Goal: Task Accomplishment & Management: Complete application form

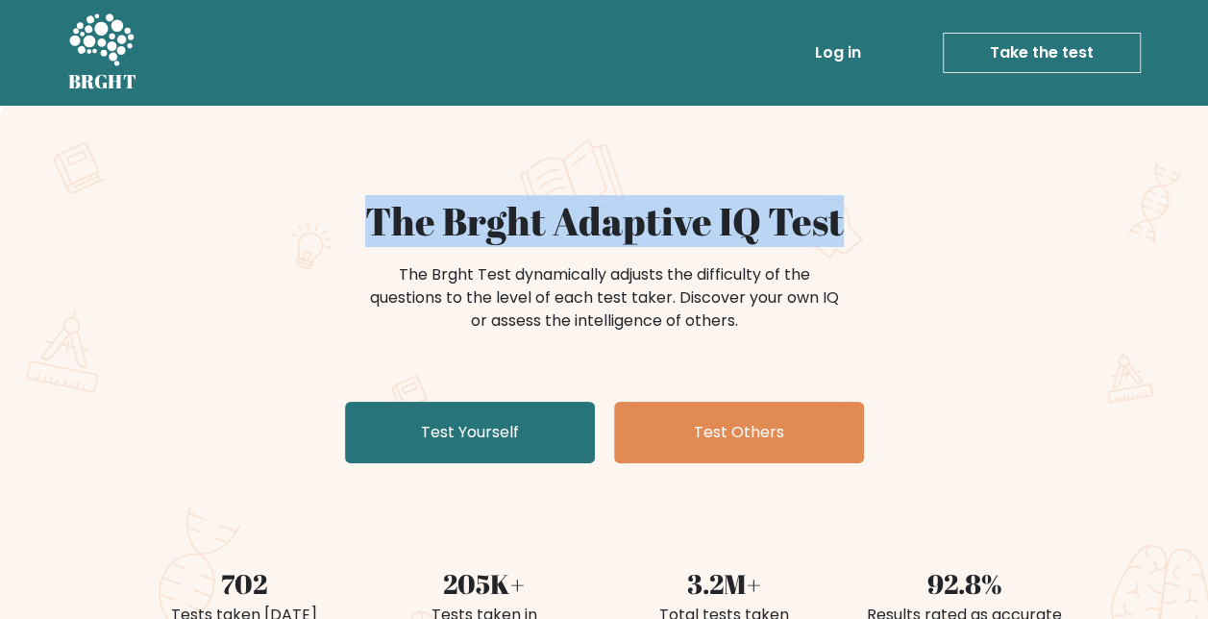
drag, startPoint x: 368, startPoint y: 233, endPoint x: 853, endPoint y: 210, distance: 485.7
click at [853, 210] on h1 "The Brght Adaptive IQ Test" at bounding box center [604, 221] width 938 height 46
copy h1 "The Brght Adaptive IQ Test"
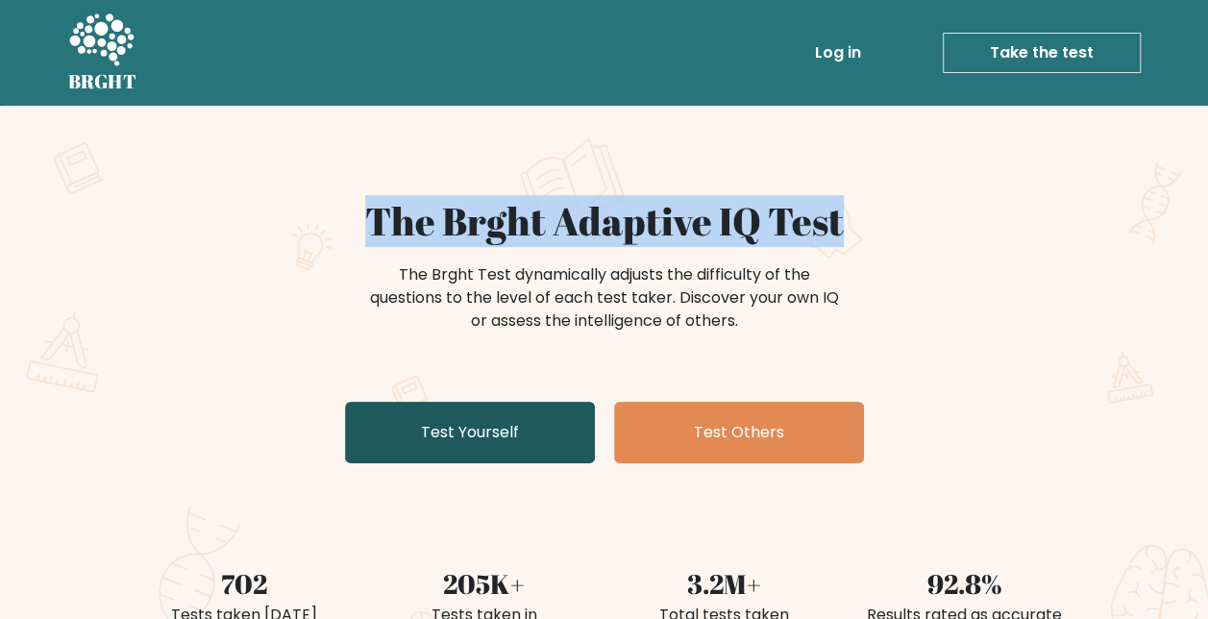
click at [519, 429] on link "Test Yourself" at bounding box center [470, 432] width 250 height 61
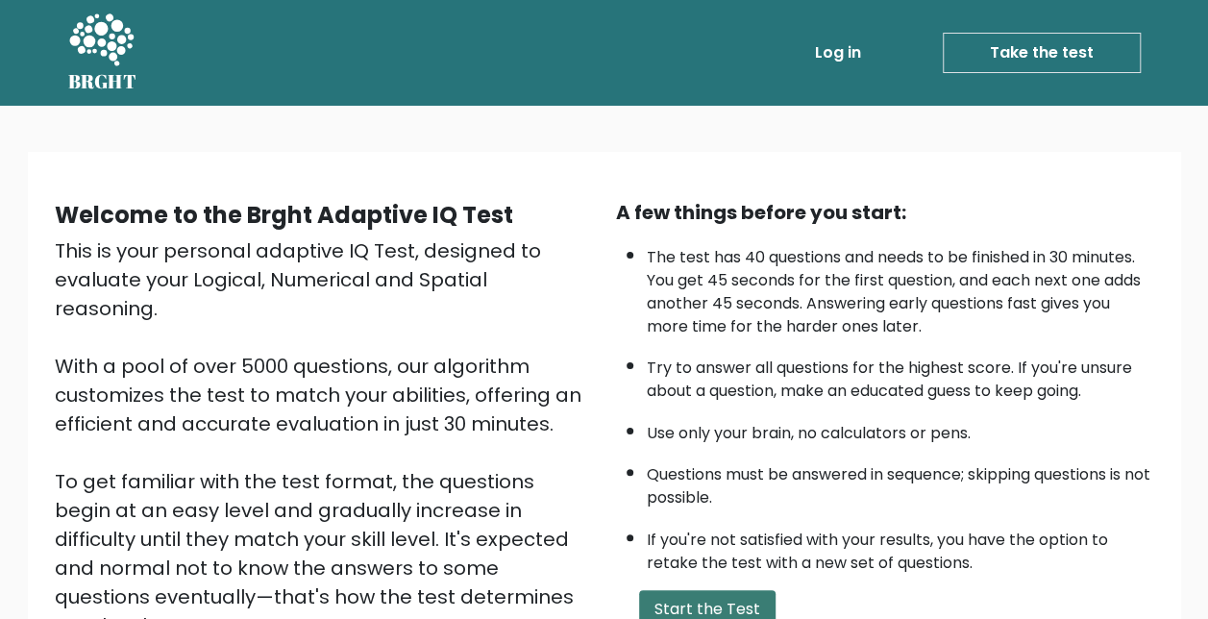
click at [719, 600] on button "Start the Test" at bounding box center [707, 609] width 136 height 38
click at [1010, 44] on link "Take the test" at bounding box center [1042, 53] width 198 height 40
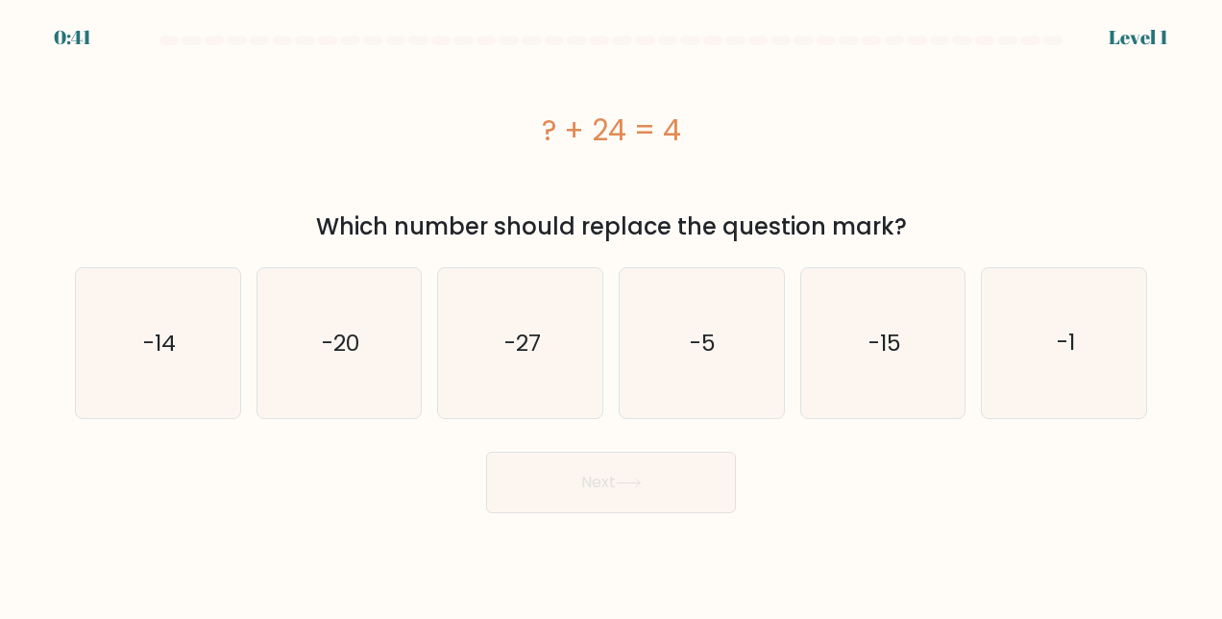
drag, startPoint x: 538, startPoint y: 128, endPoint x: 684, endPoint y: 133, distance: 146.1
click at [684, 133] on div "? + 24 = 4" at bounding box center [611, 130] width 1072 height 43
copy div "? + 24 = 4"
click at [344, 314] on icon "-20" at bounding box center [339, 343] width 150 height 150
click at [611, 314] on input "b. -20" at bounding box center [611, 311] width 1 height 5
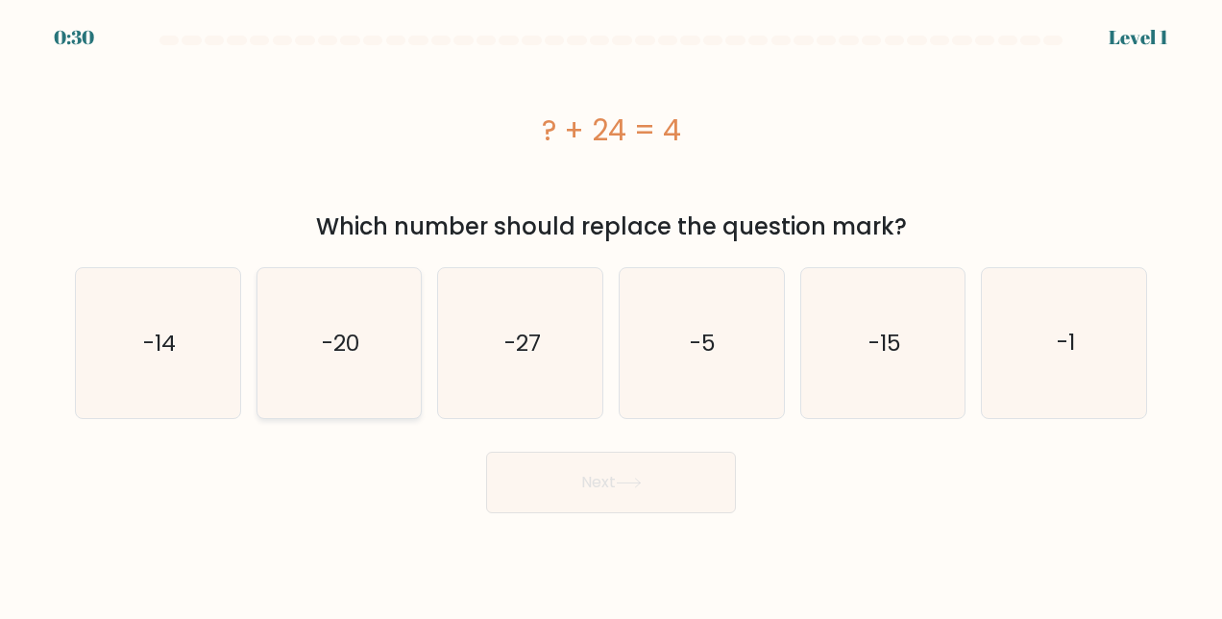
radio input "true"
click at [619, 483] on button "Next" at bounding box center [611, 482] width 250 height 61
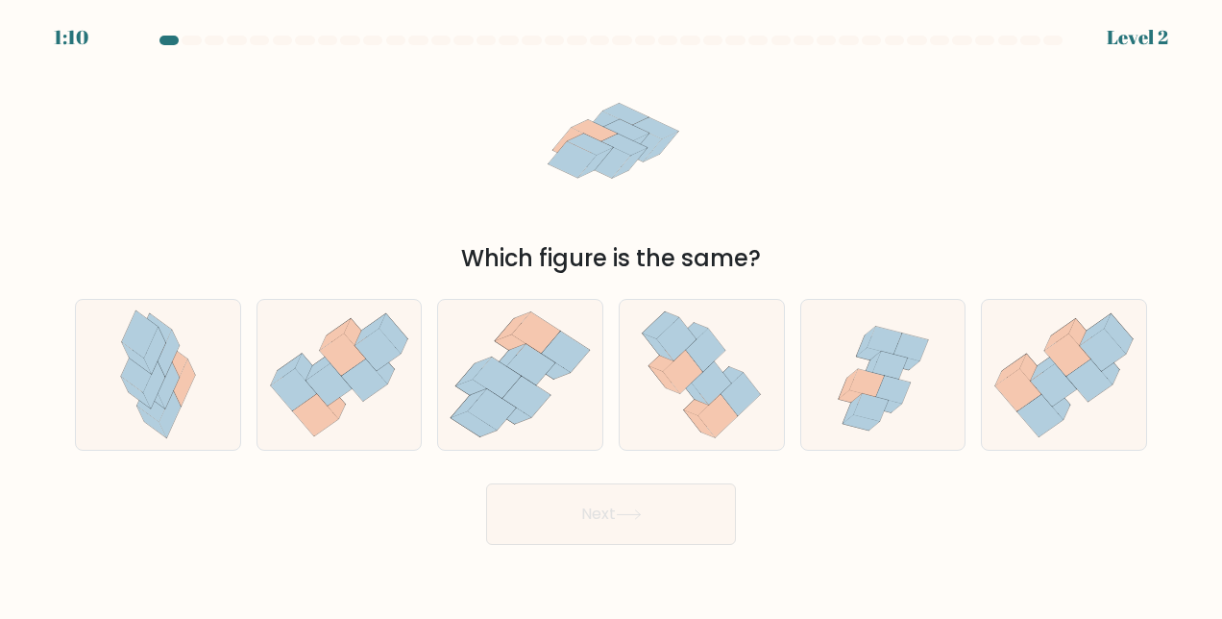
drag, startPoint x: 545, startPoint y: 131, endPoint x: 686, endPoint y: 183, distance: 150.5
click at [686, 183] on icon at bounding box center [611, 145] width 185 height 185
click at [544, 366] on icon at bounding box center [531, 365] width 48 height 41
click at [611, 314] on input "c." at bounding box center [611, 311] width 1 height 5
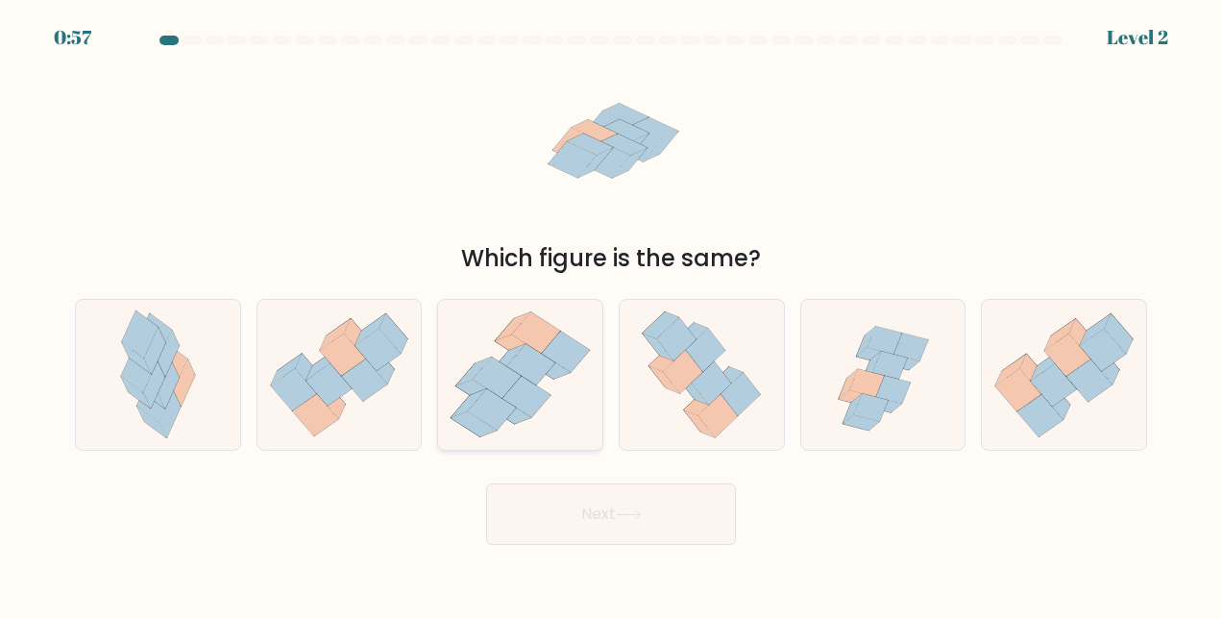
radio input "true"
click at [592, 525] on button "Next" at bounding box center [611, 513] width 250 height 61
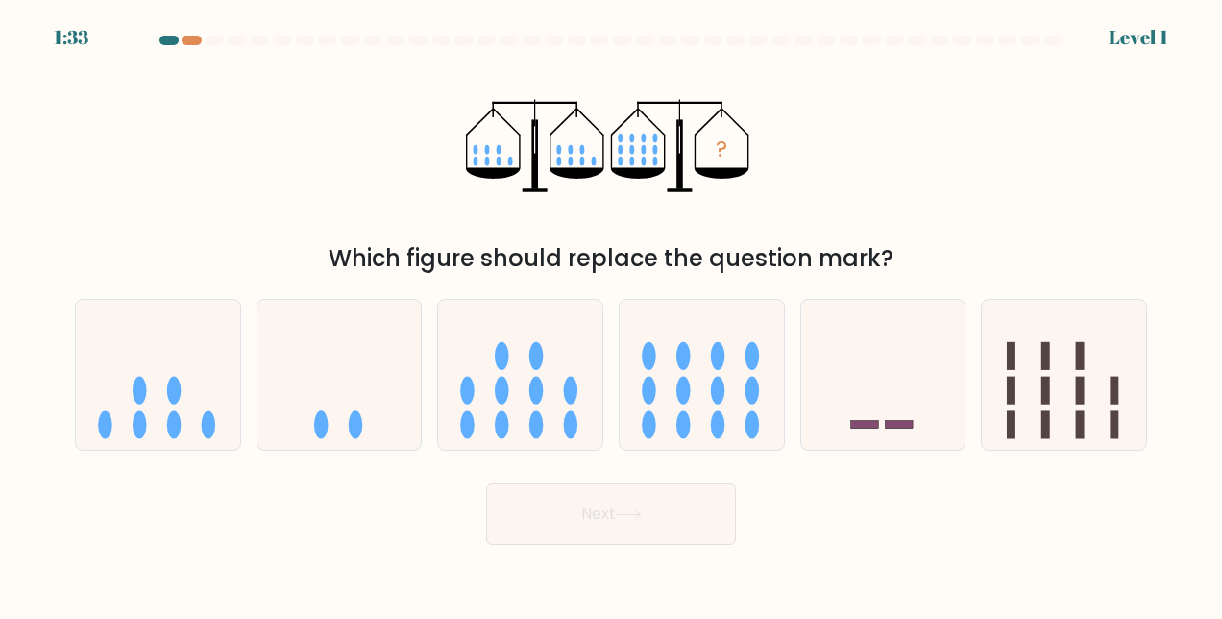
drag, startPoint x: 459, startPoint y: 112, endPoint x: 716, endPoint y: 178, distance: 264.7
click at [716, 178] on div "? Which figure should replace the question mark?" at bounding box center [610, 164] width 1095 height 223
click at [685, 363] on ellipse at bounding box center [683, 355] width 14 height 28
click at [612, 314] on input "d." at bounding box center [611, 311] width 1 height 5
radio input "true"
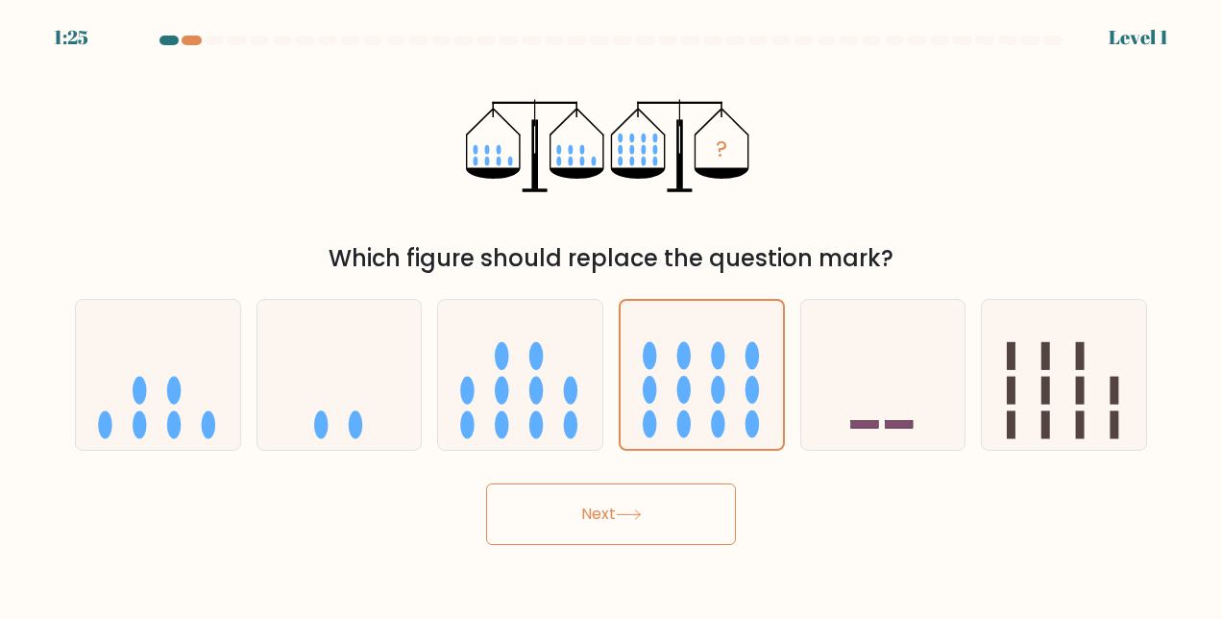
click at [629, 527] on button "Next" at bounding box center [611, 513] width 250 height 61
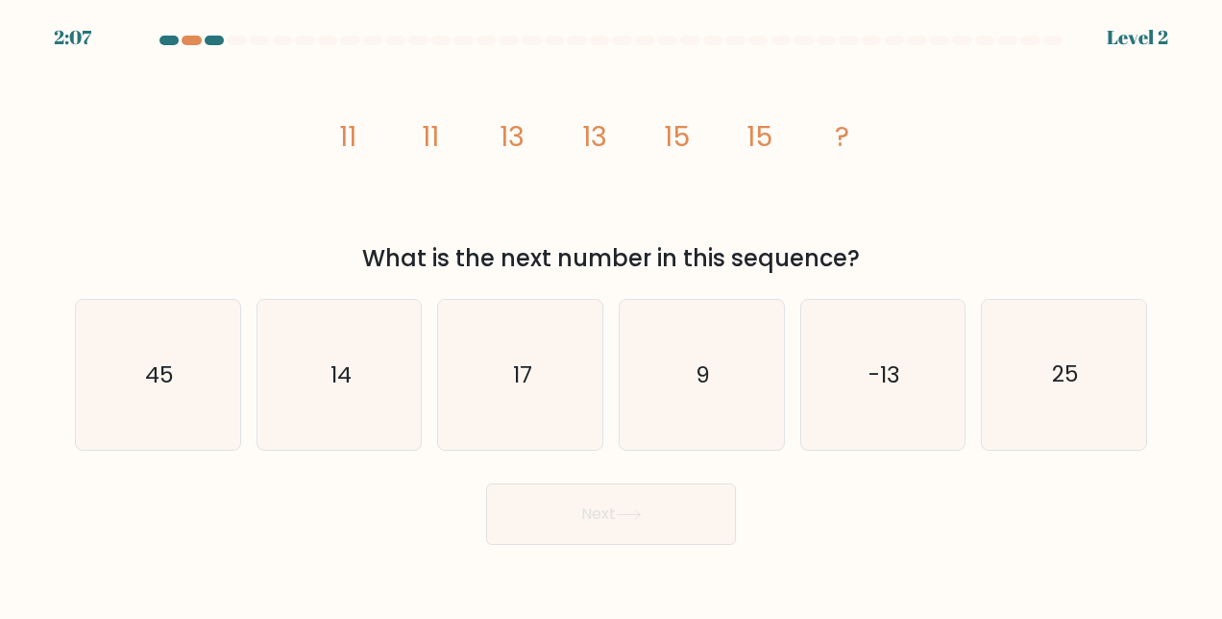
drag, startPoint x: 334, startPoint y: 145, endPoint x: 892, endPoint y: 257, distance: 568.3
click at [892, 257] on div "image/svg+xml 11 11 13 13 15 15 ? What is the next number in this sequence?" at bounding box center [610, 164] width 1095 height 223
copy div "11 11 13 13 15 15 ? What is the next number in this sequence?"
click at [497, 390] on icon "17" at bounding box center [521, 375] width 150 height 150
click at [611, 314] on input "c. 17" at bounding box center [611, 311] width 1 height 5
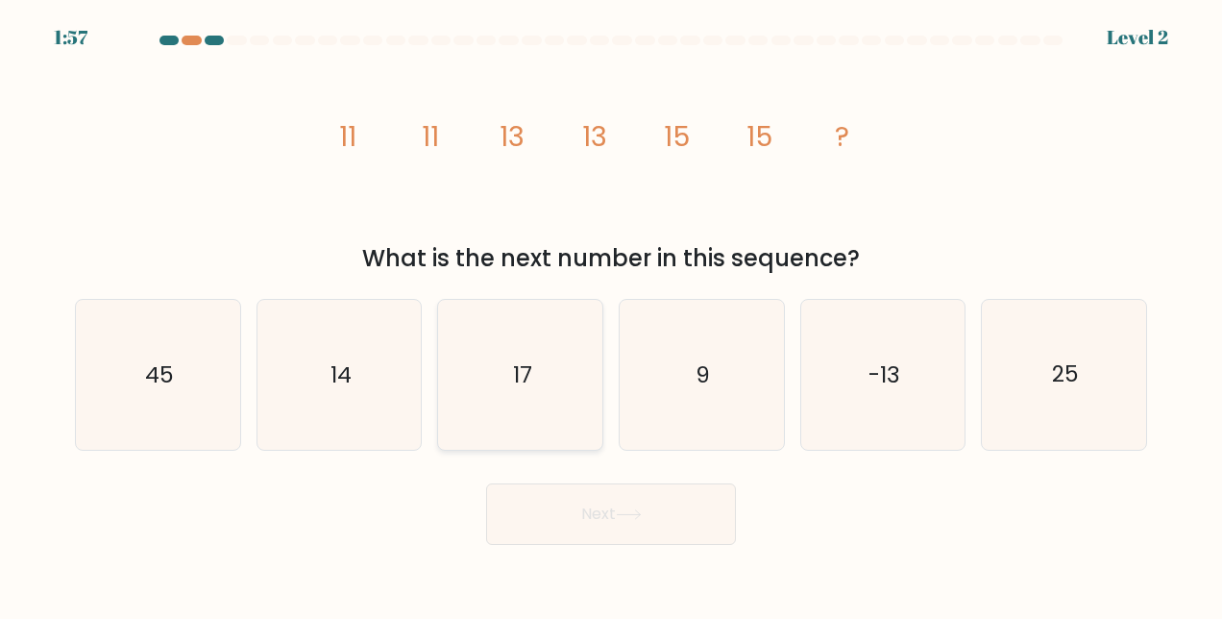
radio input "true"
click at [596, 523] on button "Next" at bounding box center [611, 513] width 250 height 61
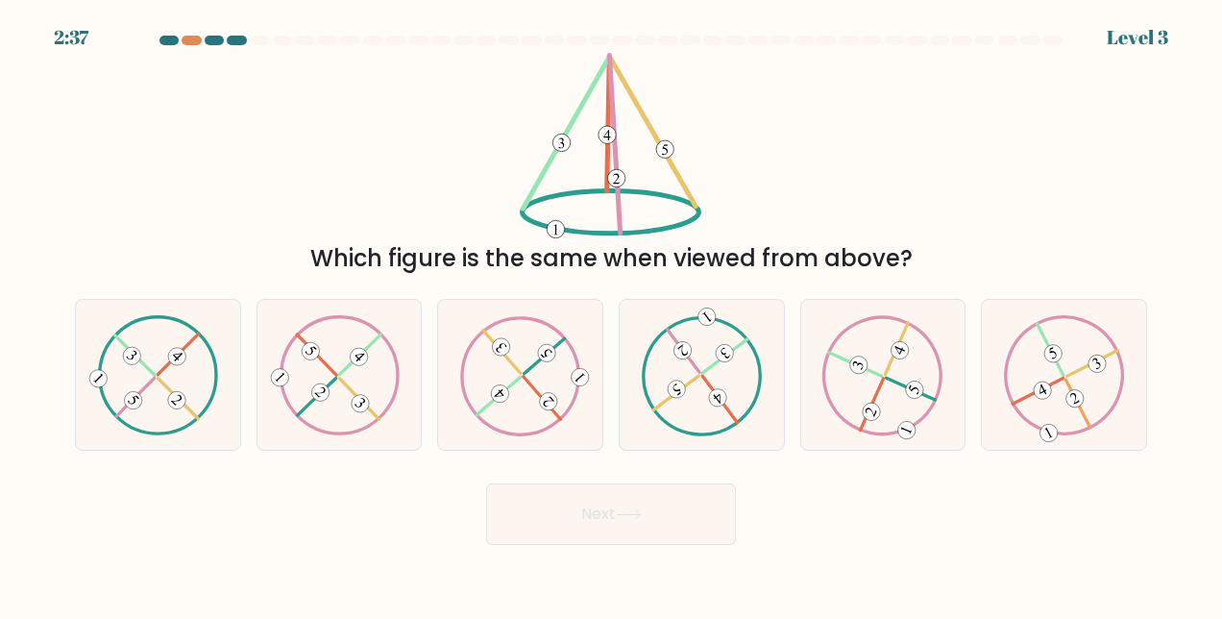
drag, startPoint x: 540, startPoint y: 94, endPoint x: 746, endPoint y: 154, distance: 214.1
click at [746, 154] on div "Which figure is the same when viewed from above?" at bounding box center [610, 164] width 1095 height 223
click at [713, 383] on icon at bounding box center [701, 375] width 121 height 120
click at [612, 314] on input "d." at bounding box center [611, 311] width 1 height 5
radio input "true"
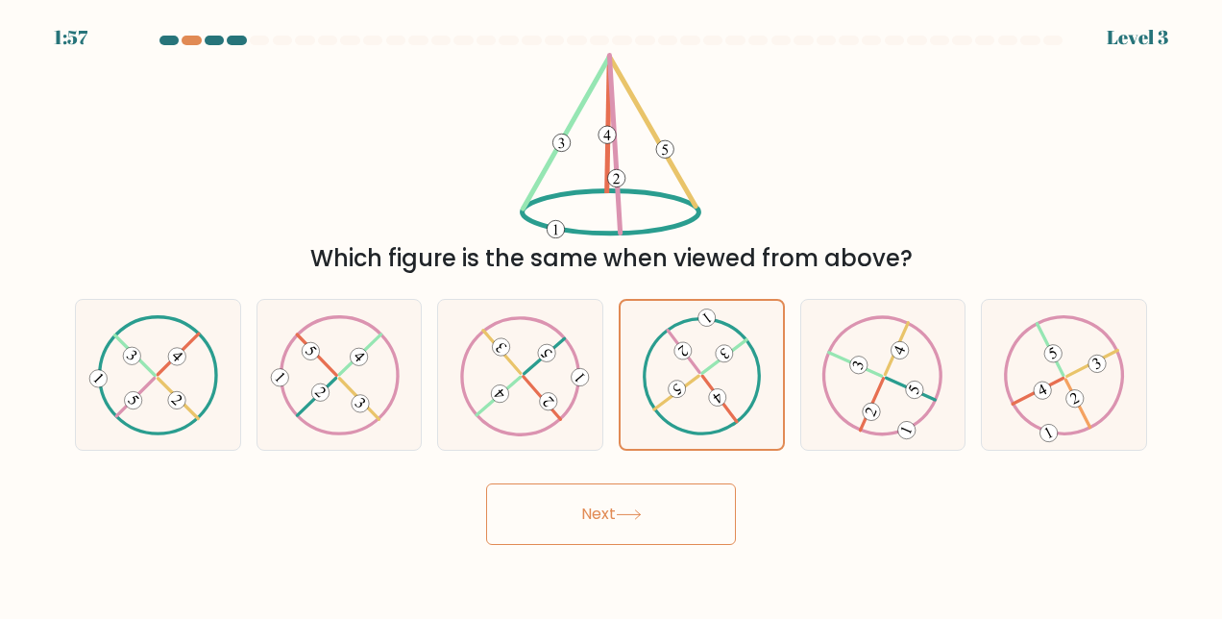
click at [588, 515] on button "Next" at bounding box center [611, 513] width 250 height 61
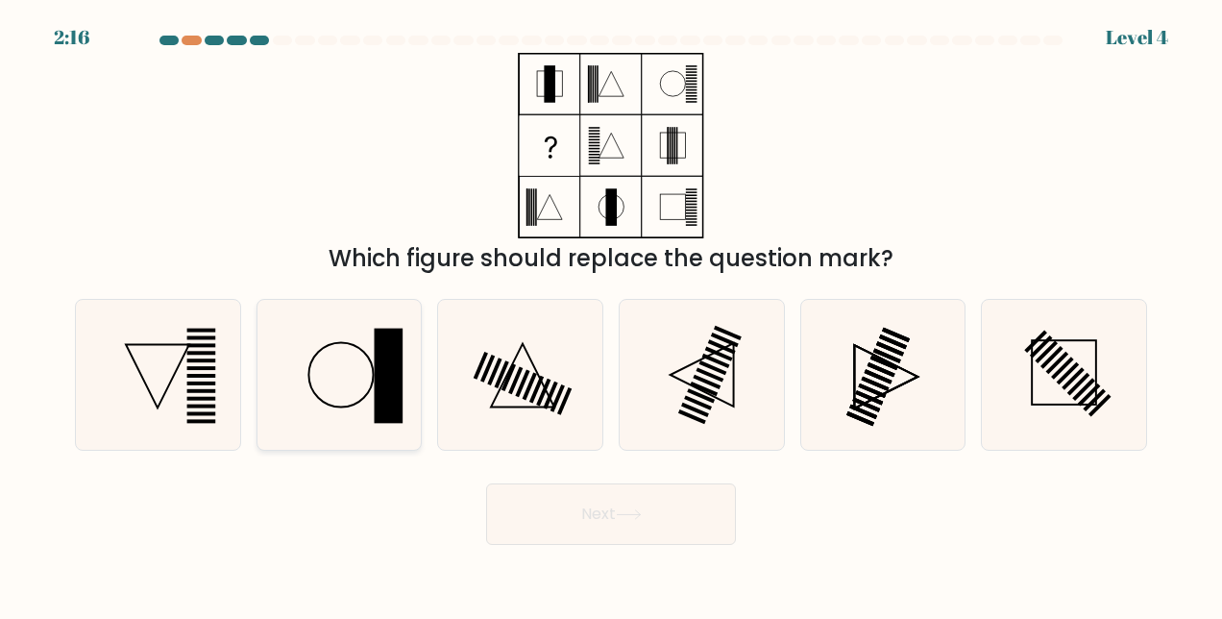
click at [333, 383] on icon at bounding box center [339, 375] width 150 height 150
click at [611, 314] on input "b." at bounding box center [611, 311] width 1 height 5
radio input "true"
click at [648, 524] on button "Next" at bounding box center [611, 513] width 250 height 61
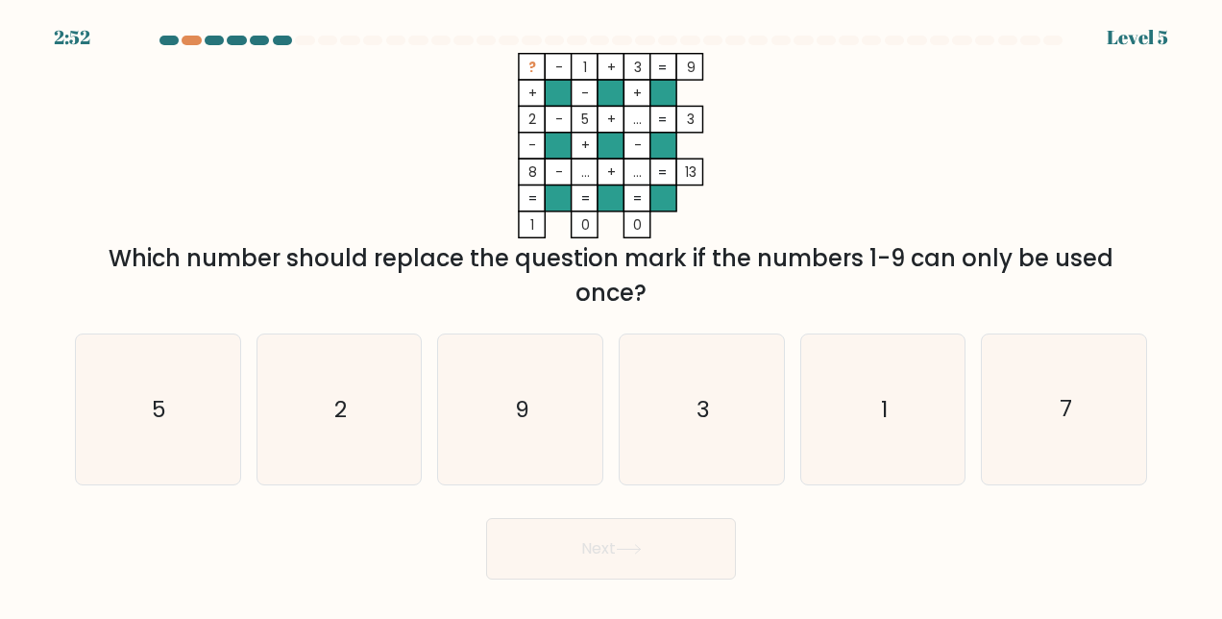
drag, startPoint x: 516, startPoint y: 50, endPoint x: 757, endPoint y: 306, distance: 351.4
click at [757, 306] on form at bounding box center [611, 308] width 1222 height 544
copy form "? - 1 + 3 9 + - + 2 - 5 + ... 3 - + - 8 - ... + ... = 13 = = = = 1 0 0 = Which …"
click at [353, 413] on icon "2" at bounding box center [339, 409] width 150 height 150
click at [611, 314] on input "b. 2" at bounding box center [611, 311] width 1 height 5
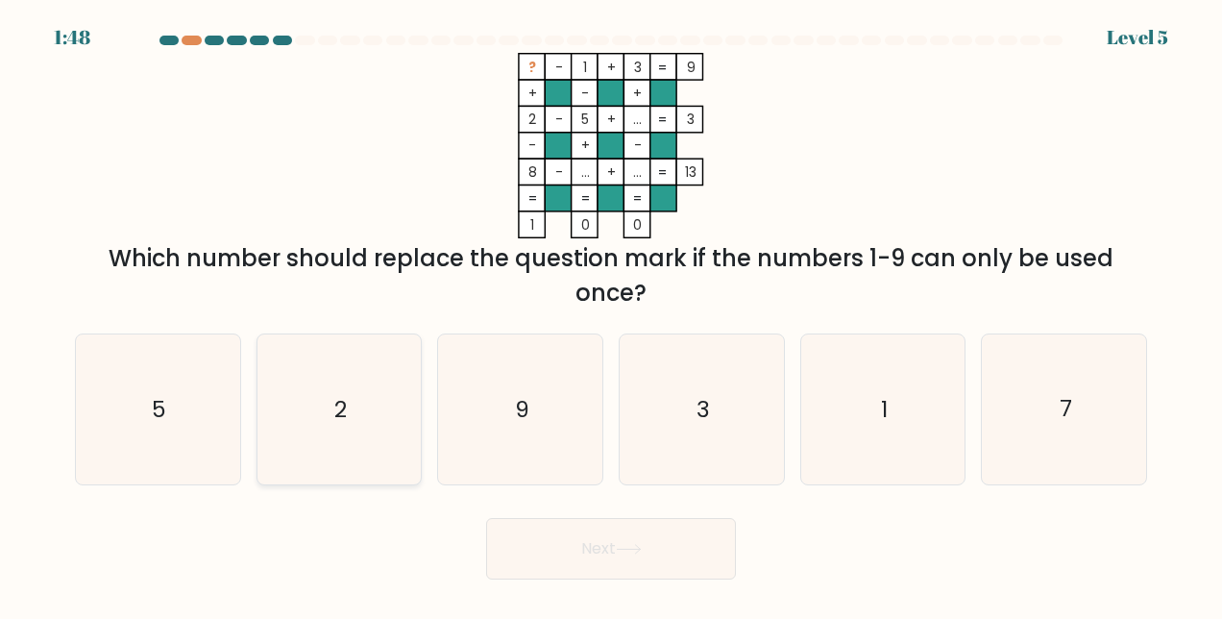
radio input "true"
click at [615, 569] on button "Next" at bounding box center [611, 548] width 250 height 61
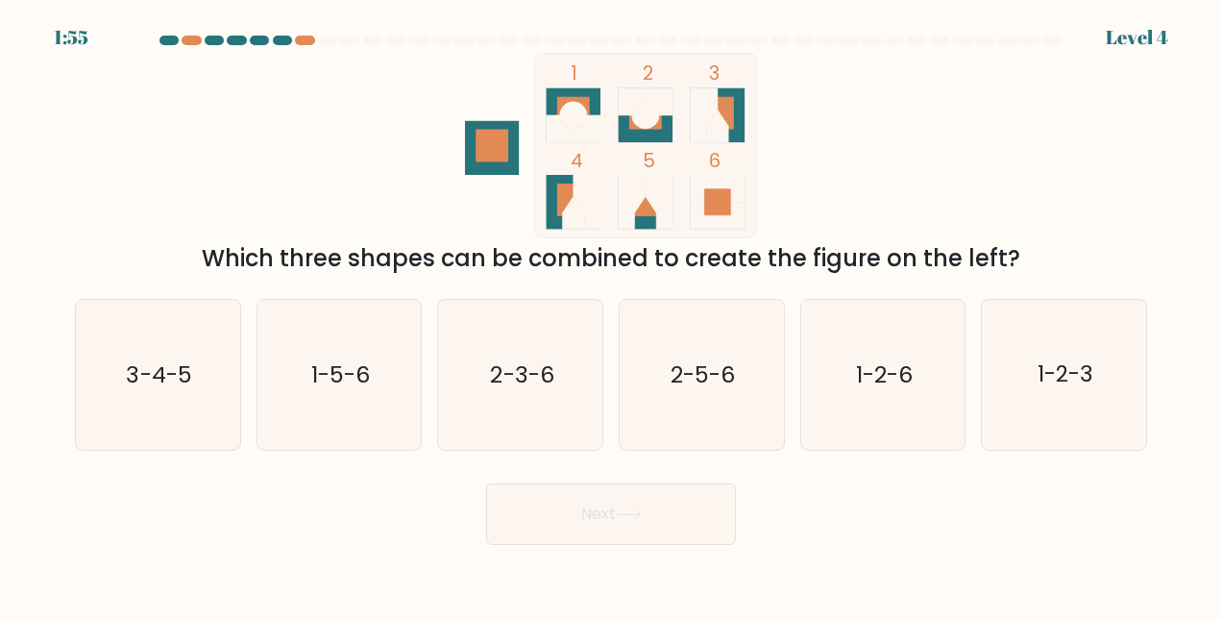
drag, startPoint x: 571, startPoint y: 62, endPoint x: 1030, endPoint y: 264, distance: 501.6
click at [1030, 264] on div "1 2 3 4 5 6 Which three shapes can be combined to create the figure on the left?" at bounding box center [610, 164] width 1095 height 223
copy div "1 2 3 4 5 6 Which three shapes can be combined to create the figure on the left?"
click at [269, 173] on div "1 2 3 4 5 6 Which three shapes can be combined to create the figure on the left?" at bounding box center [610, 164] width 1095 height 223
click at [663, 365] on icon "2-5-6" at bounding box center [701, 375] width 150 height 150
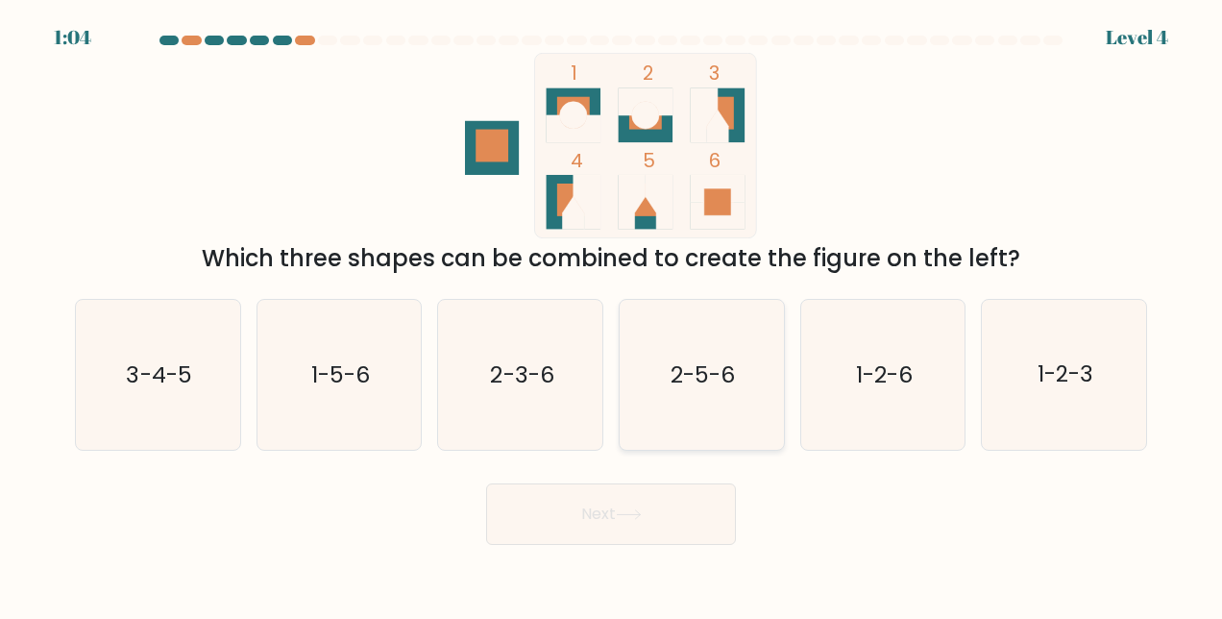
click at [612, 314] on input "d. 2-5-6" at bounding box center [611, 311] width 1 height 5
radio input "true"
click at [606, 514] on button "Next" at bounding box center [611, 513] width 250 height 61
click at [635, 515] on icon at bounding box center [628, 514] width 23 height 9
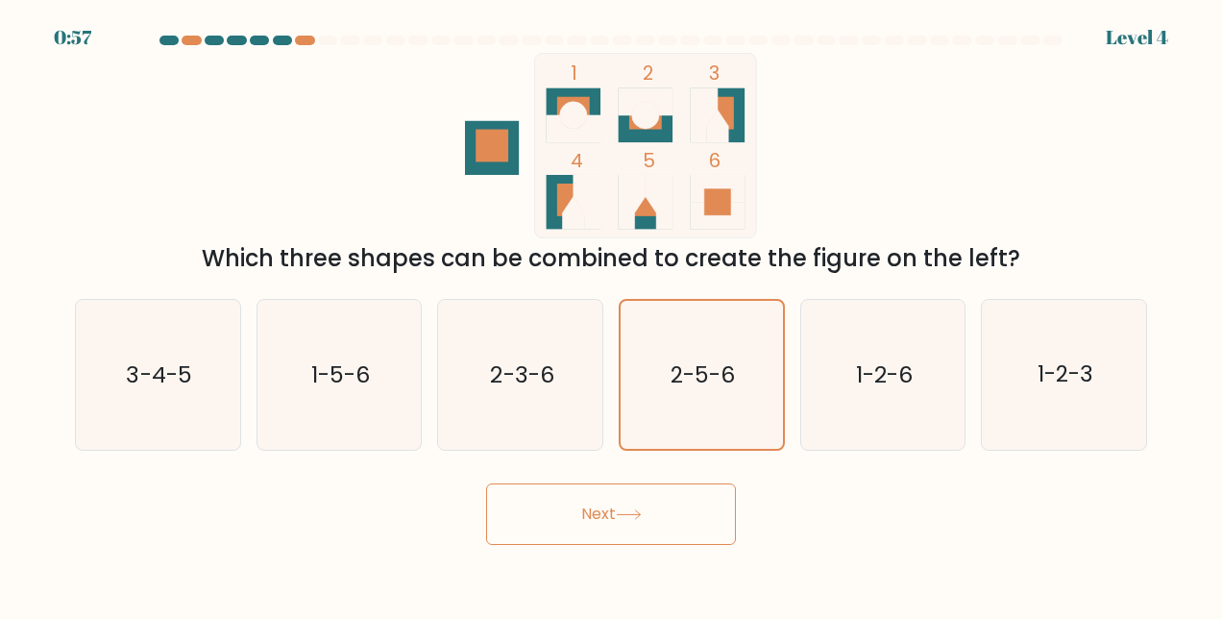
click at [635, 515] on icon at bounding box center [628, 514] width 23 height 9
click at [486, 483] on button "Next" at bounding box center [611, 513] width 250 height 61
click at [635, 515] on icon at bounding box center [628, 514] width 23 height 9
drag, startPoint x: 635, startPoint y: 515, endPoint x: 720, endPoint y: 380, distance: 159.7
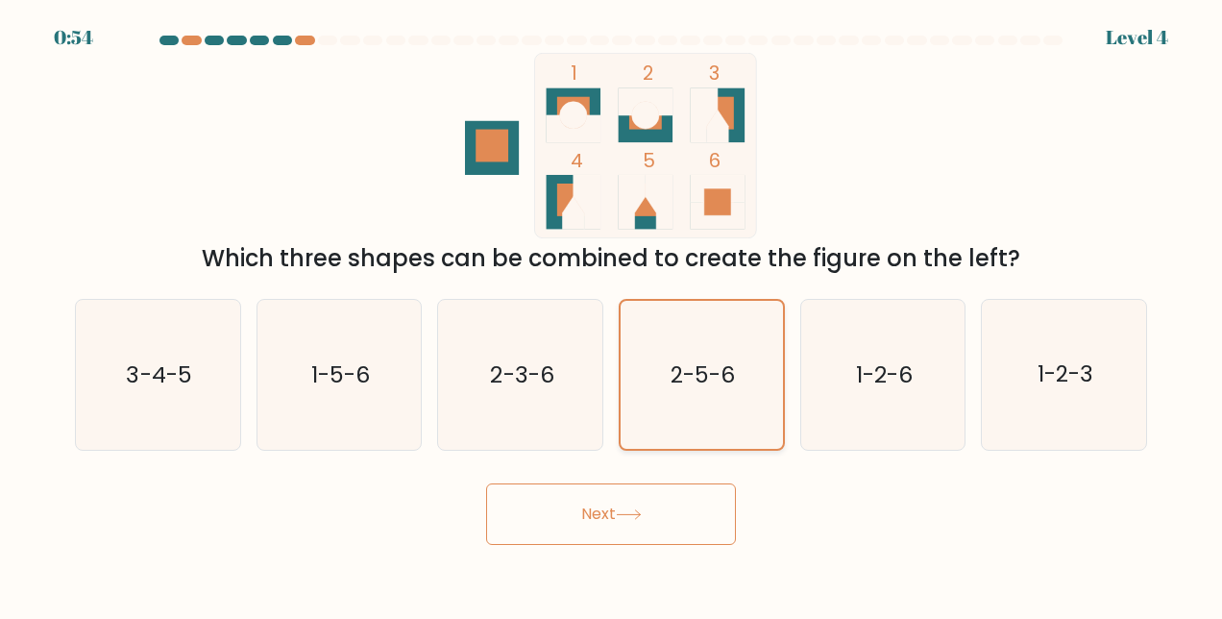
click at [720, 380] on form at bounding box center [611, 290] width 1222 height 509
drag, startPoint x: 720, startPoint y: 380, endPoint x: 592, endPoint y: 537, distance: 202.9
click at [592, 537] on form at bounding box center [611, 290] width 1222 height 509
click at [592, 537] on button "Next" at bounding box center [611, 513] width 250 height 61
click at [647, 521] on button "Next" at bounding box center [611, 513] width 250 height 61
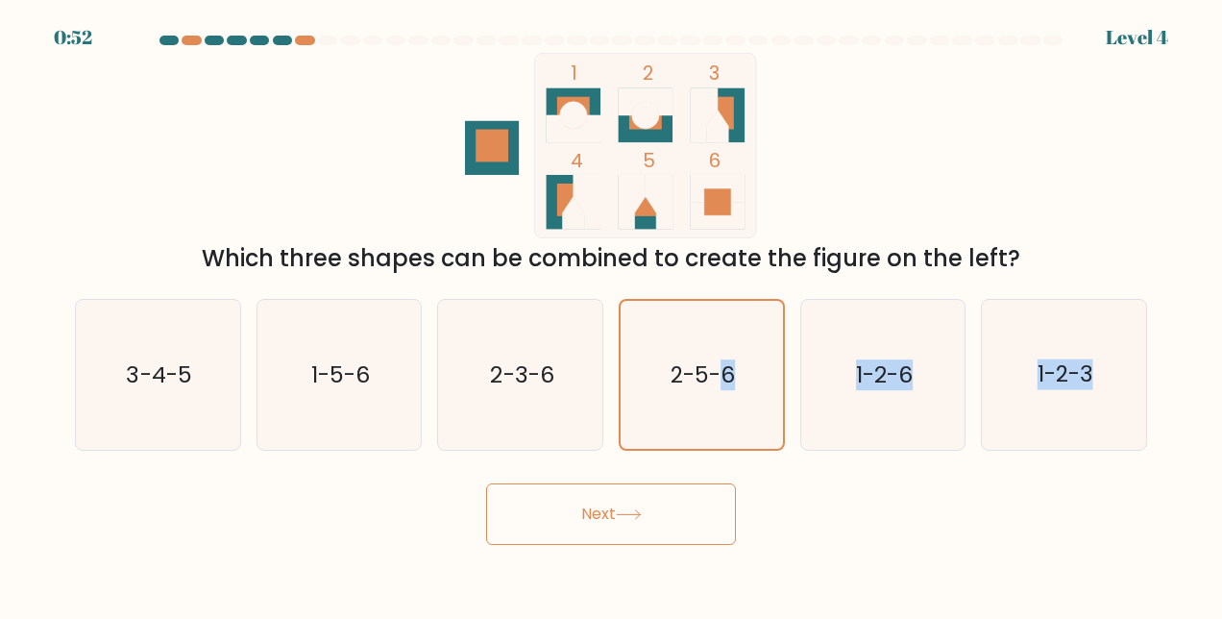
click at [486, 483] on button "Next" at bounding box center [611, 513] width 250 height 61
click at [647, 521] on button "Next" at bounding box center [611, 513] width 250 height 61
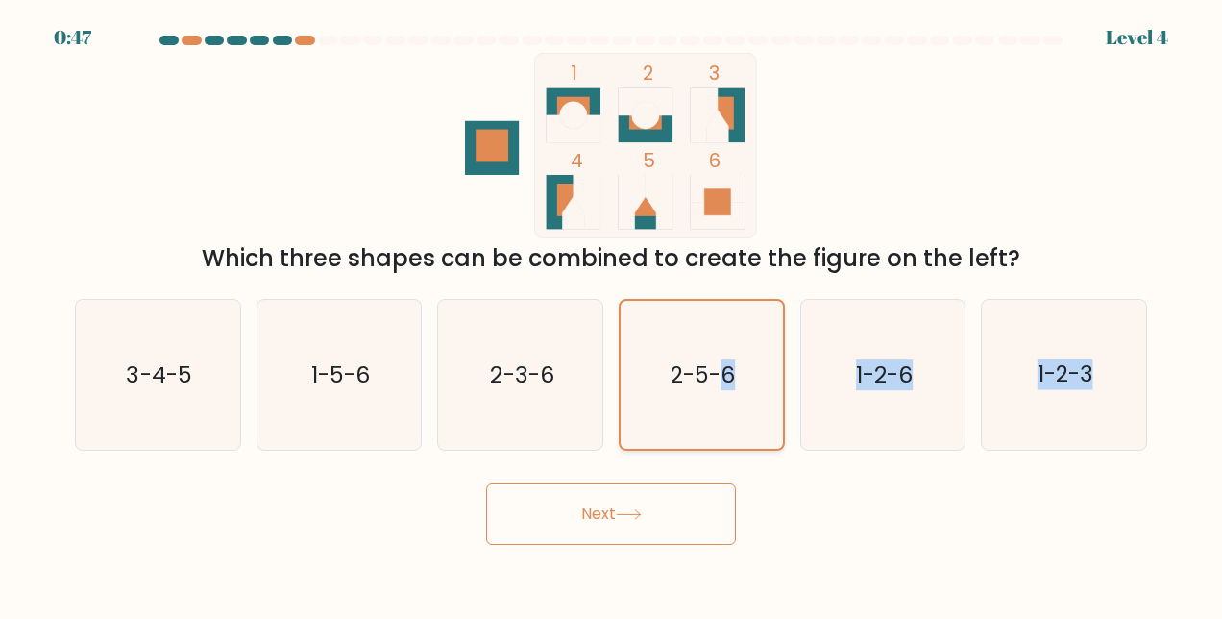
drag, startPoint x: 647, startPoint y: 521, endPoint x: 701, endPoint y: 349, distance: 180.5
click at [701, 349] on form at bounding box center [611, 290] width 1222 height 509
click at [701, 349] on icon "2-5-6" at bounding box center [701, 375] width 148 height 148
click at [612, 314] on input "d. 2-5-6" at bounding box center [611, 311] width 1 height 5
click at [536, 373] on text "2-3-6" at bounding box center [521, 374] width 63 height 31
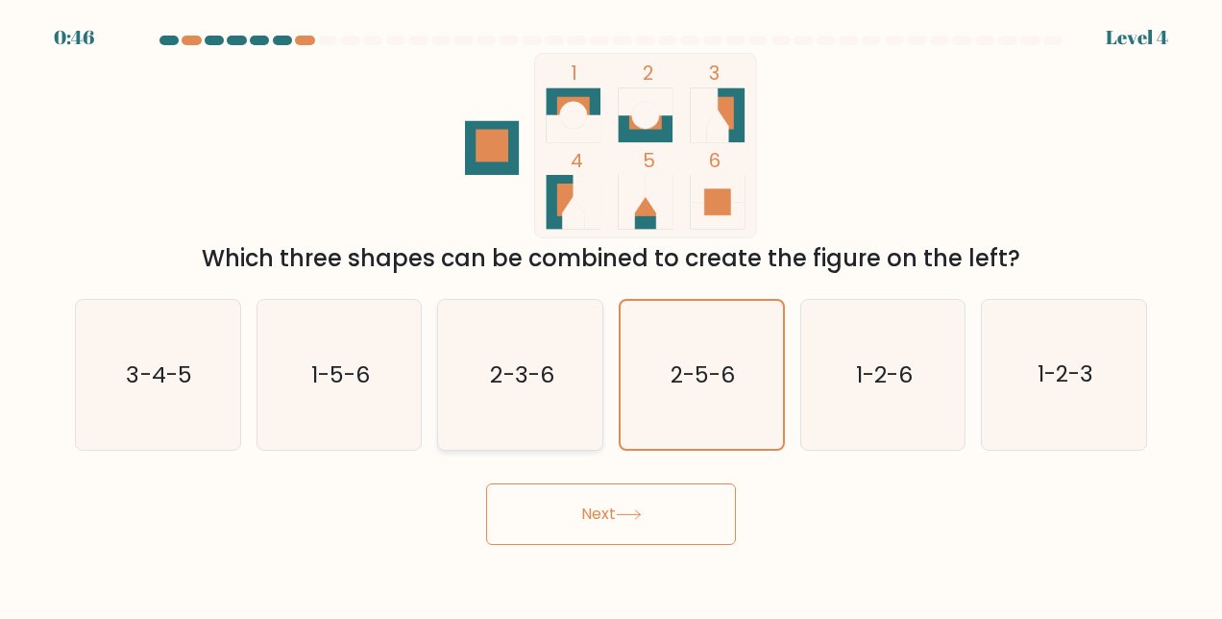
click at [611, 314] on input "c. 2-3-6" at bounding box center [611, 311] width 1 height 5
radio input "true"
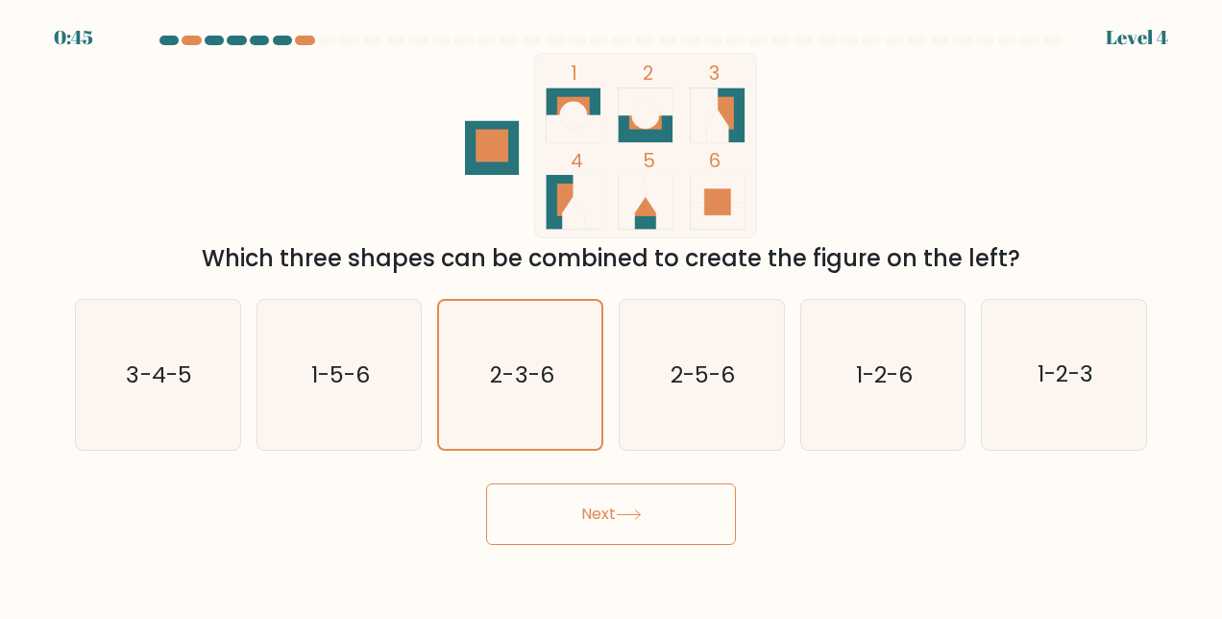
click at [636, 505] on button "Next" at bounding box center [611, 513] width 250 height 61
click at [373, 398] on icon "1-5-6" at bounding box center [339, 375] width 150 height 150
click at [611, 314] on input "b. 1-5-6" at bounding box center [611, 311] width 1 height 5
radio input "true"
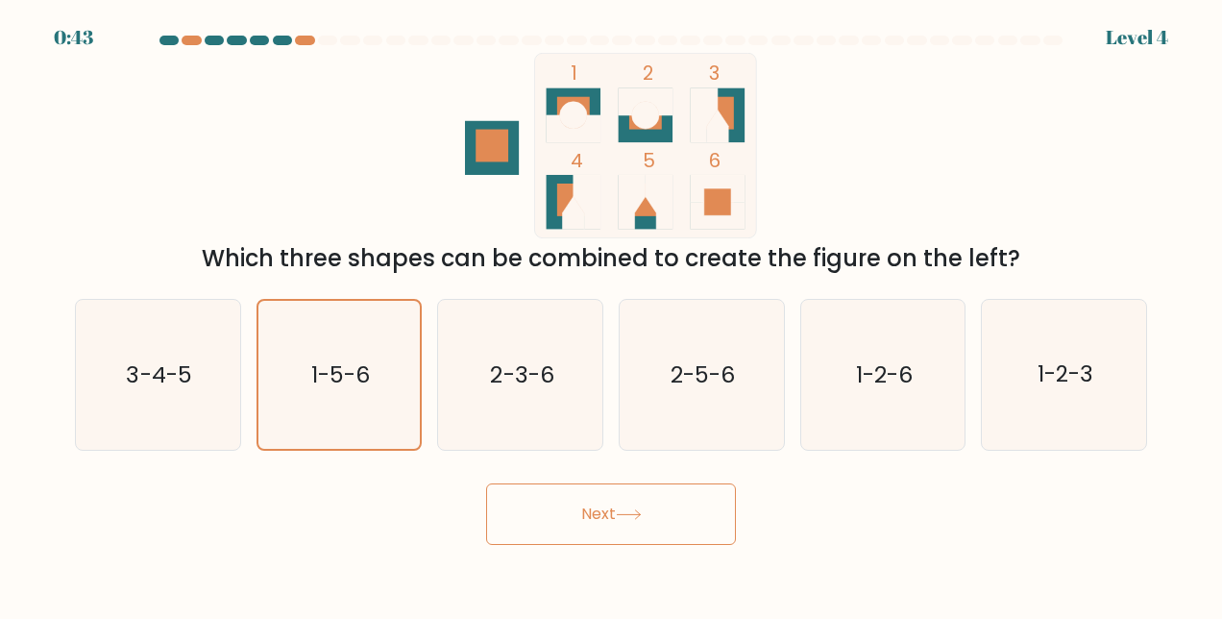
click at [625, 508] on button "Next" at bounding box center [611, 513] width 250 height 61
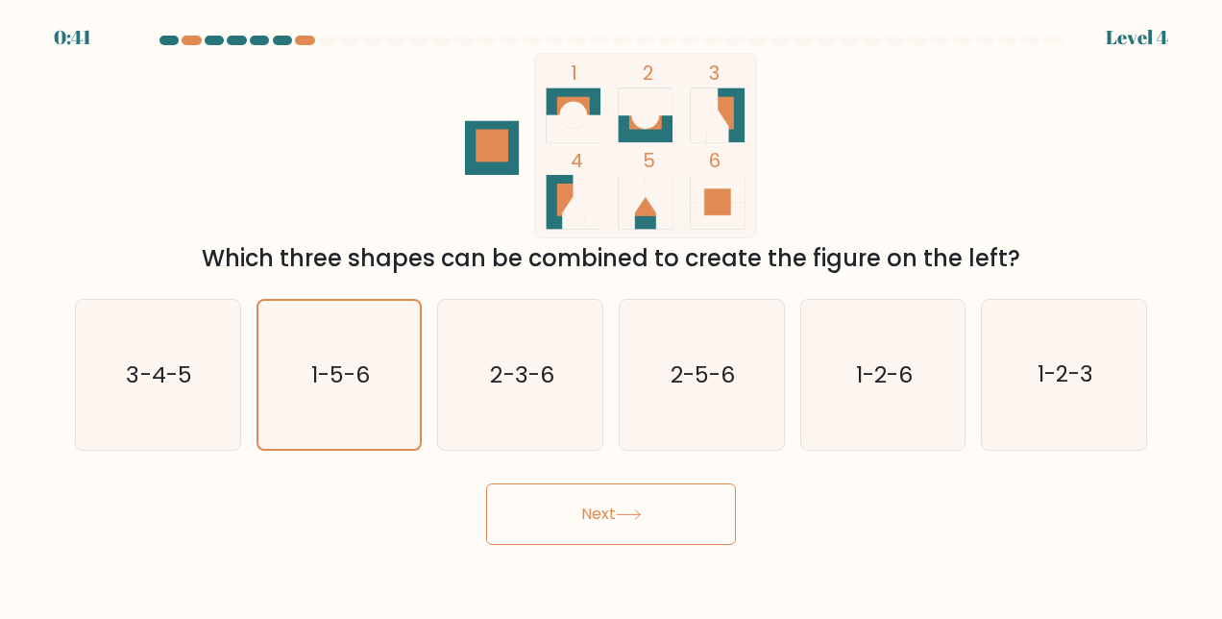
click at [625, 508] on button "Next" at bounding box center [611, 513] width 250 height 61
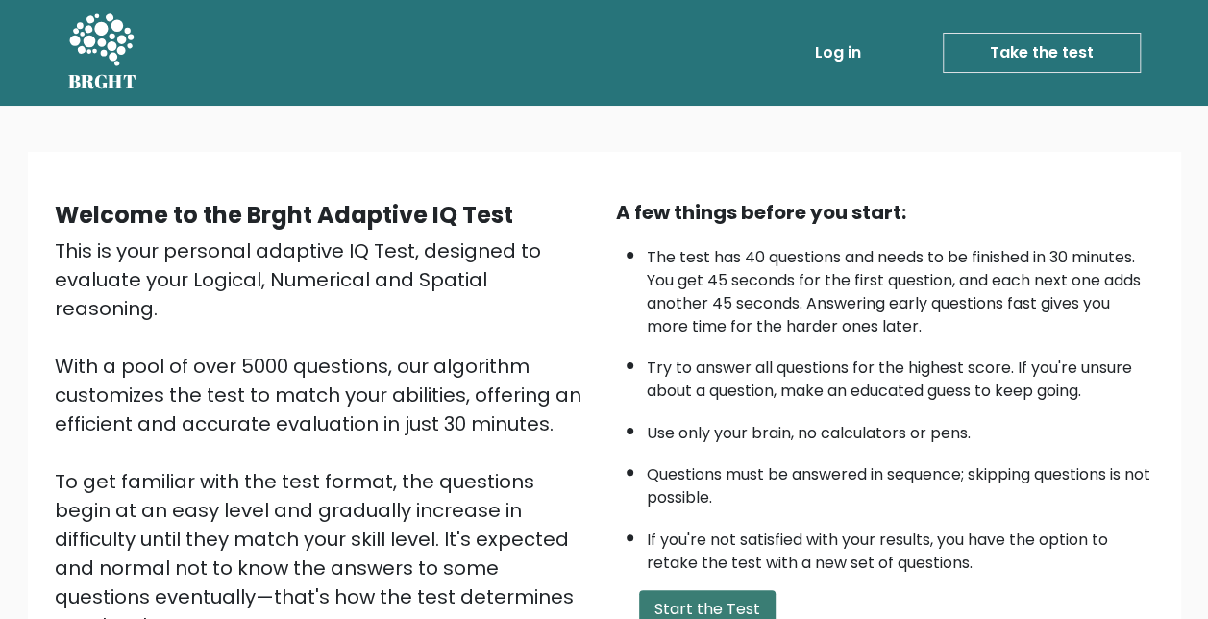
click at [742, 596] on button "Start the Test" at bounding box center [707, 609] width 136 height 38
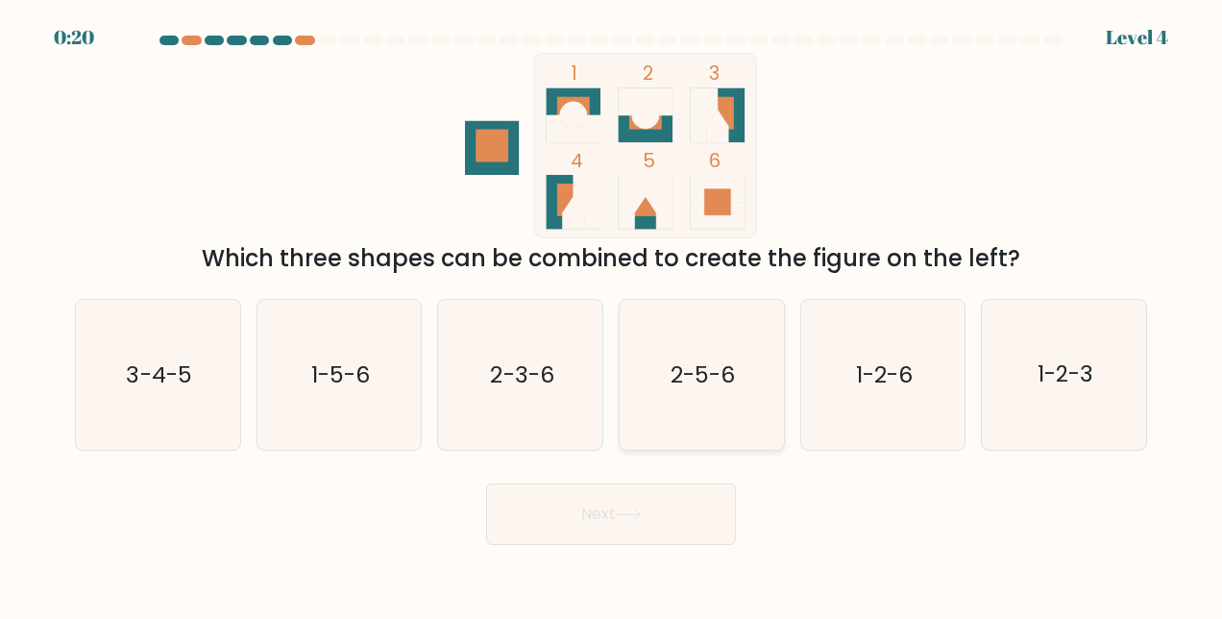
click at [649, 382] on icon "2-5-6" at bounding box center [701, 375] width 150 height 150
click at [612, 314] on input "d. 2-5-6" at bounding box center [611, 311] width 1 height 5
radio input "true"
click at [649, 382] on icon "2-5-6" at bounding box center [701, 375] width 148 height 148
click at [612, 314] on input "d. 2-5-6" at bounding box center [611, 311] width 1 height 5
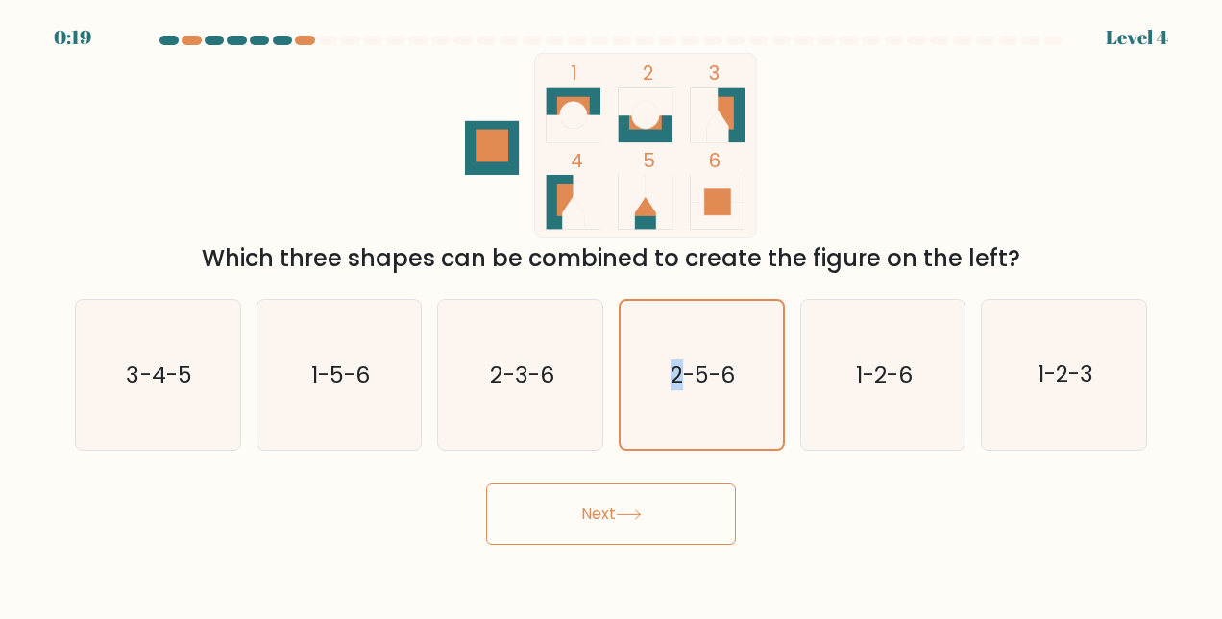
click at [600, 509] on button "Next" at bounding box center [611, 513] width 250 height 61
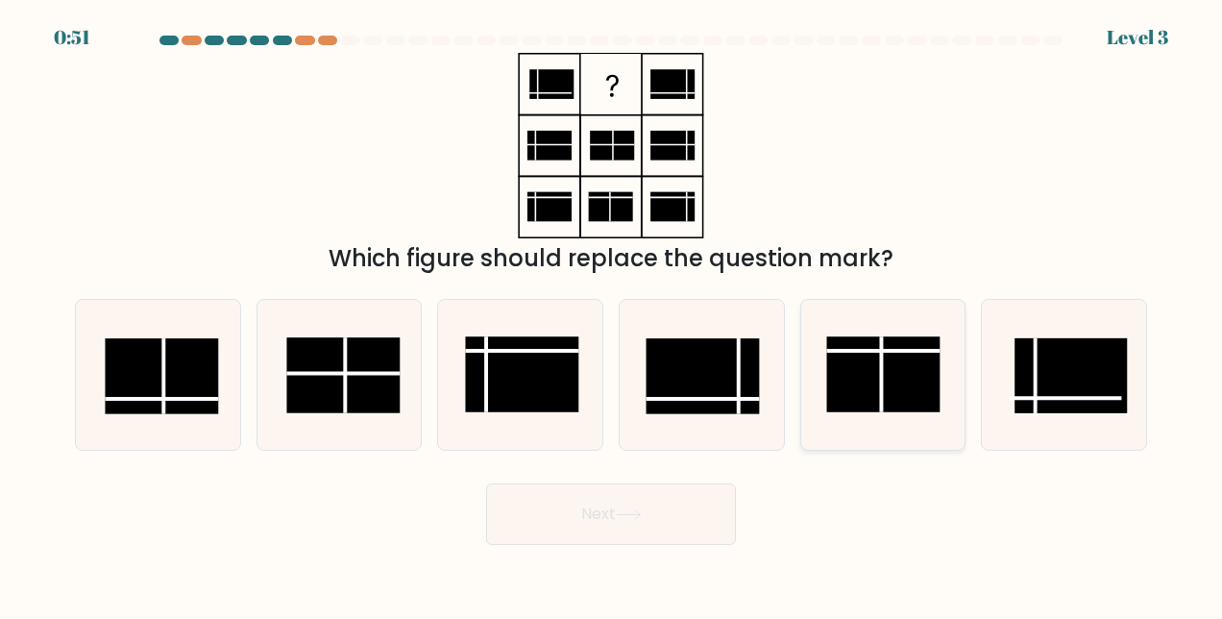
click at [874, 380] on rect at bounding box center [883, 374] width 113 height 75
click at [612, 314] on input "e." at bounding box center [611, 311] width 1 height 5
radio input "true"
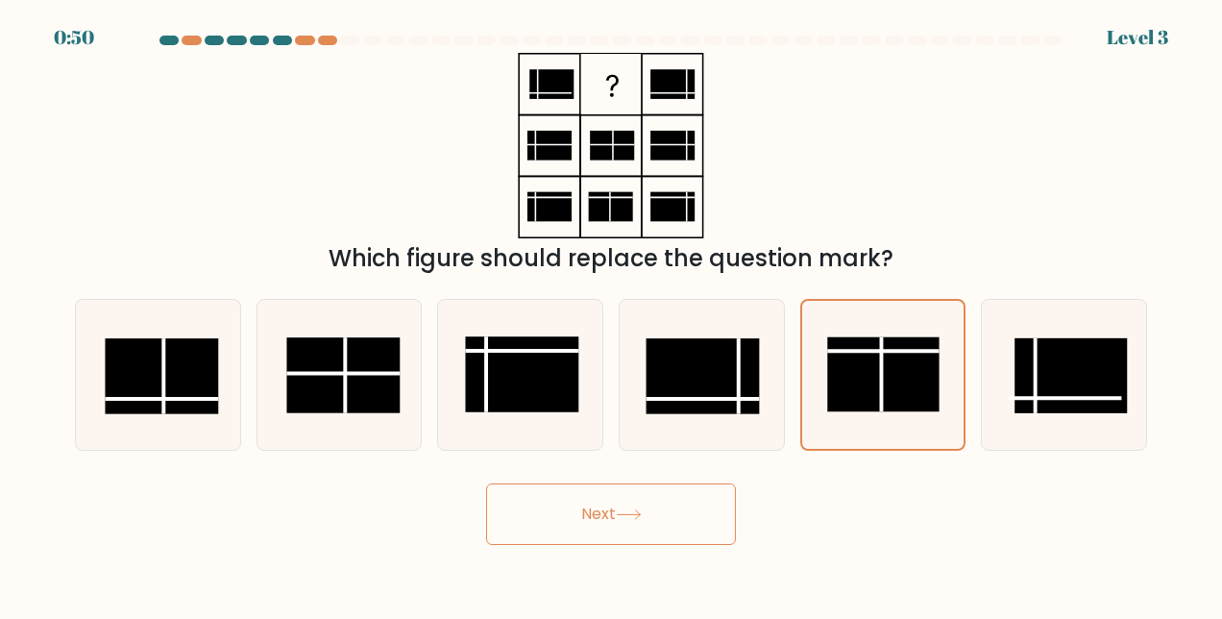
click at [622, 496] on button "Next" at bounding box center [611, 513] width 250 height 61
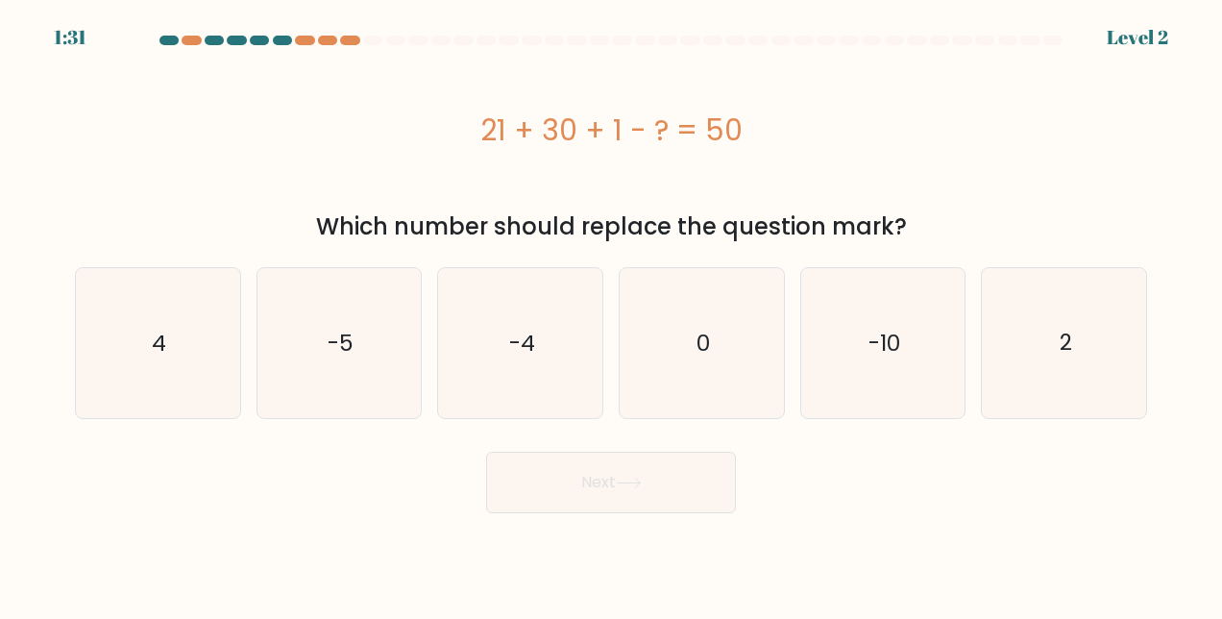
drag, startPoint x: 475, startPoint y: 131, endPoint x: 920, endPoint y: 224, distance: 455.4
click at [920, 224] on div "21 + 30 + 1 - ? = 50 Which number should replace the question mark?" at bounding box center [610, 148] width 1095 height 191
copy div "21 + 30 + 1 - ? = 50 Which number should replace the question mark?"
click at [1066, 348] on text "2" at bounding box center [1066, 343] width 12 height 31
click at [612, 314] on input "f. 2" at bounding box center [611, 311] width 1 height 5
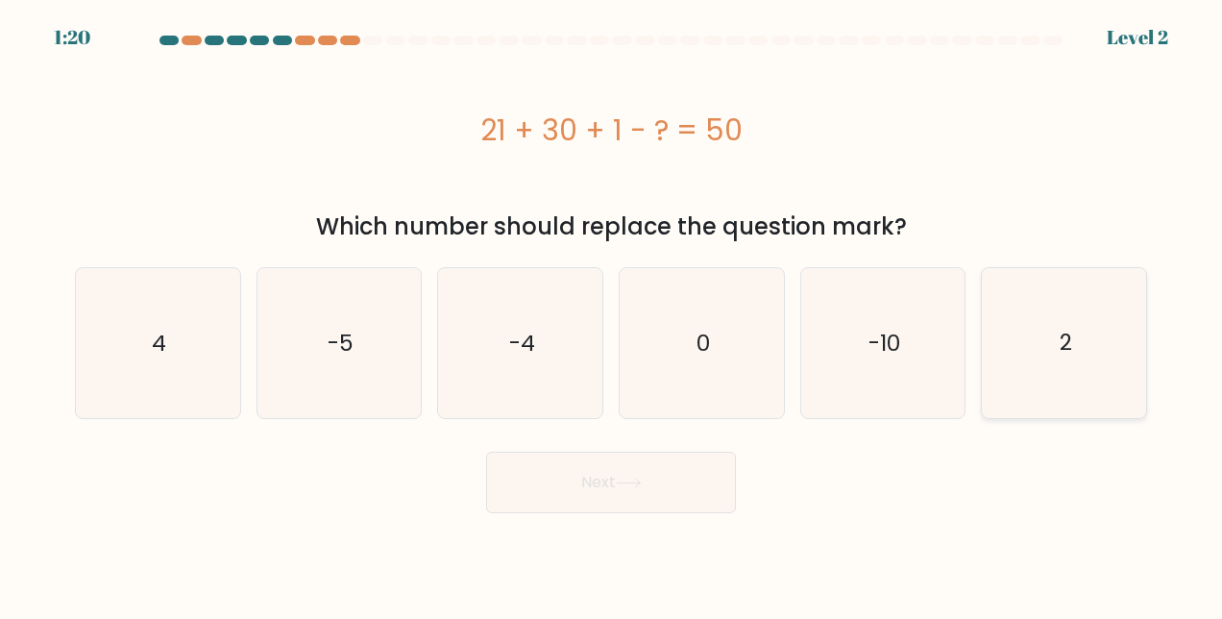
radio input "true"
click at [626, 494] on button "Next" at bounding box center [611, 482] width 250 height 61
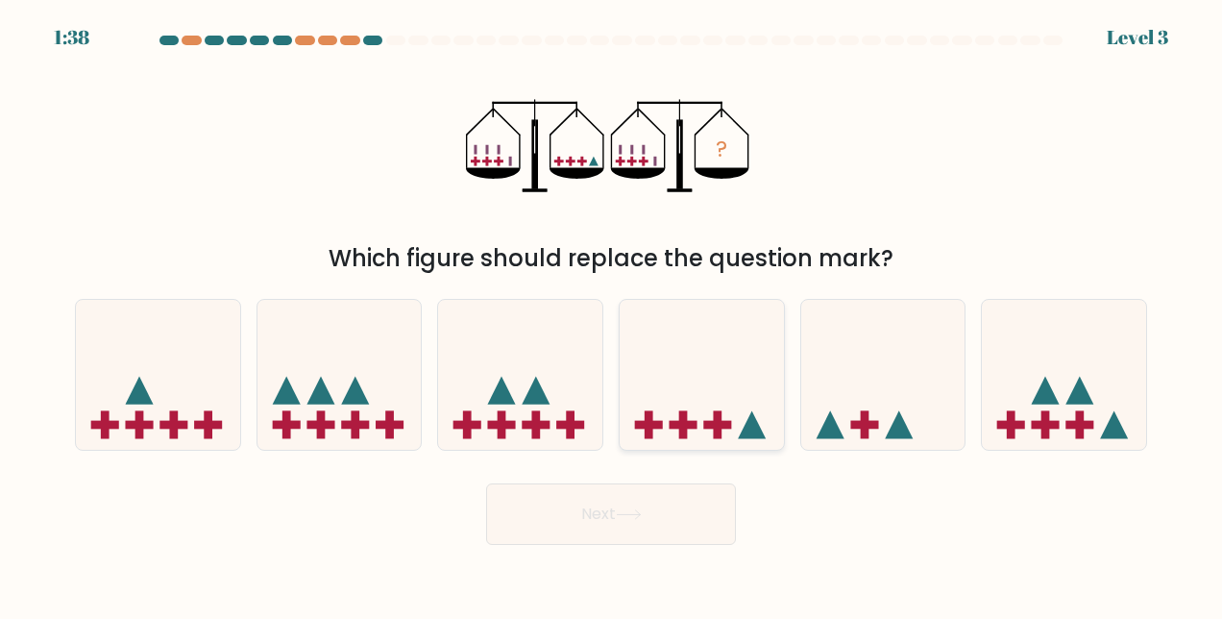
click at [702, 417] on icon at bounding box center [702, 374] width 164 height 135
click at [612, 314] on input "d." at bounding box center [611, 311] width 1 height 5
radio input "true"
click at [603, 510] on button "Next" at bounding box center [611, 513] width 250 height 61
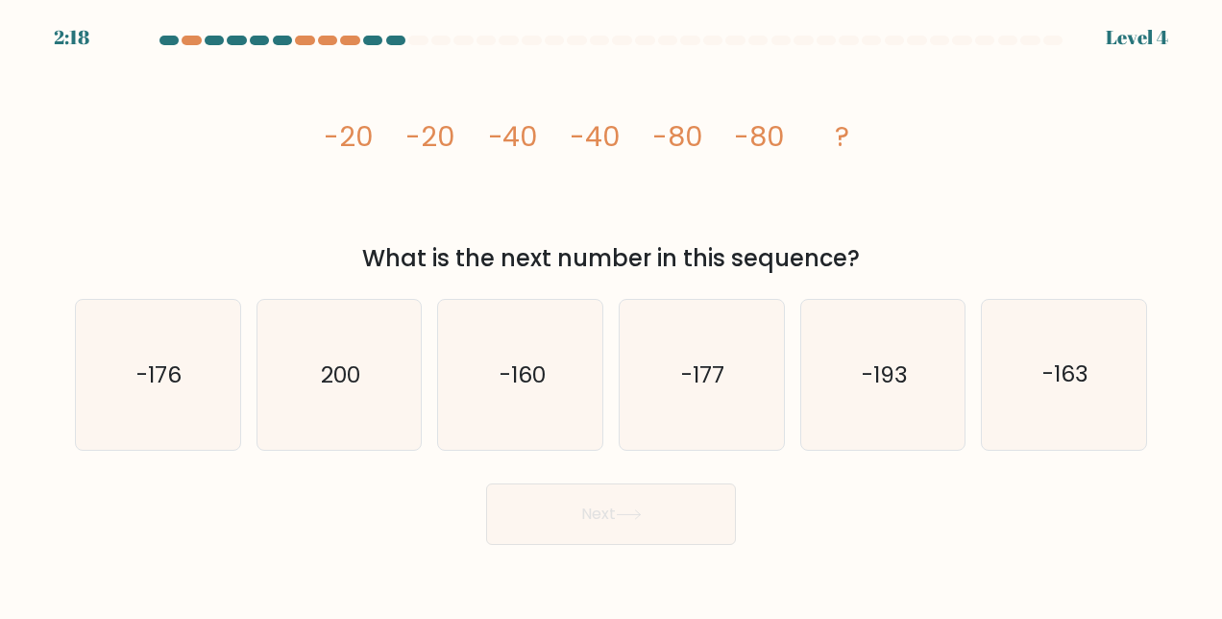
drag, startPoint x: 324, startPoint y: 150, endPoint x: 930, endPoint y: 256, distance: 615.4
click at [930, 256] on div "image/svg+xml -20 -20 -40 -40 -80 -80 ? What is the next number in this sequenc…" at bounding box center [610, 164] width 1095 height 223
copy div "-20 -20 -40 -40 -80 -80 ? What is the next number in this sequence?"
click at [499, 379] on text "-160" at bounding box center [522, 374] width 46 height 31
click at [611, 314] on input "c. -160" at bounding box center [611, 311] width 1 height 5
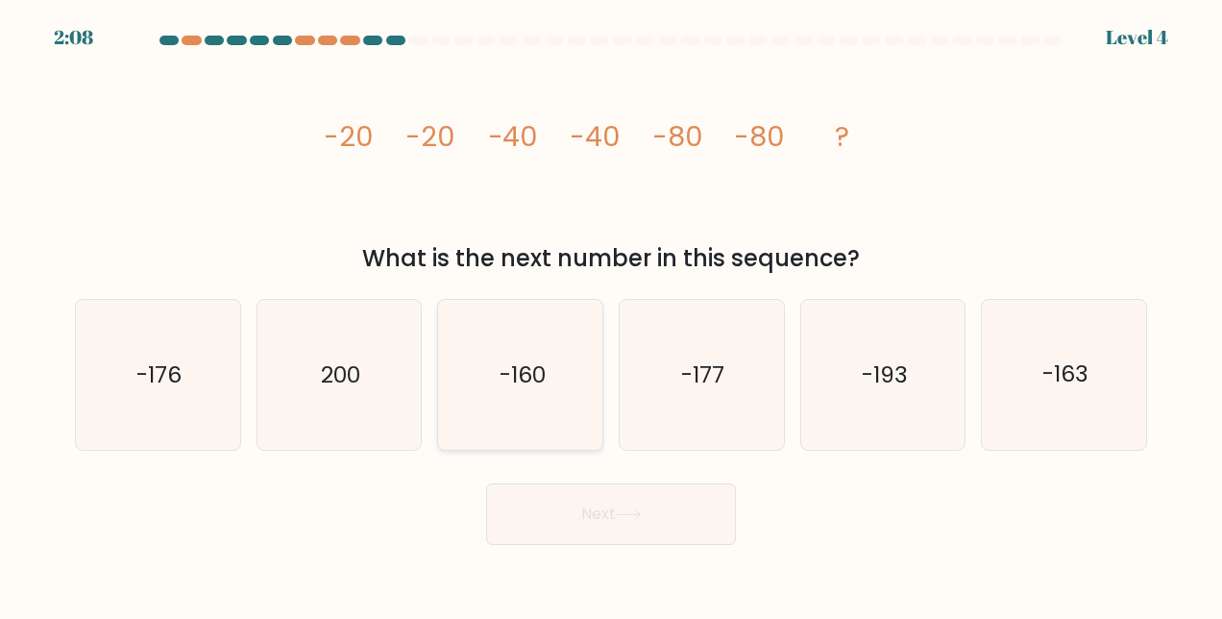
radio input "true"
click at [576, 513] on button "Next" at bounding box center [611, 513] width 250 height 61
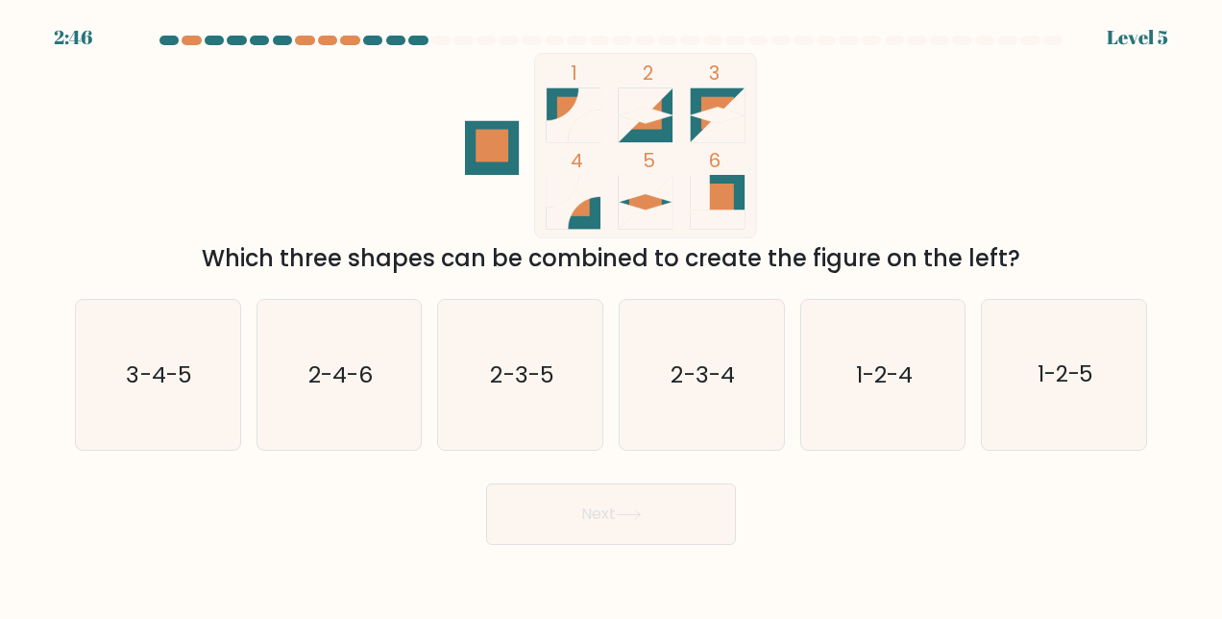
drag, startPoint x: 553, startPoint y: 52, endPoint x: 1036, endPoint y: 253, distance: 522.4
click at [1036, 253] on div "1 2 3 4 5 6 Which three shapes can be combined to create the figure on the left?" at bounding box center [610, 164] width 1095 height 223
copy div "1 2 3 4 5 6 Which three shapes can be combined to create the figure on the left?"
click at [872, 369] on text "1-2-4" at bounding box center [884, 374] width 57 height 31
click at [612, 314] on input "e. 1-2-4" at bounding box center [611, 311] width 1 height 5
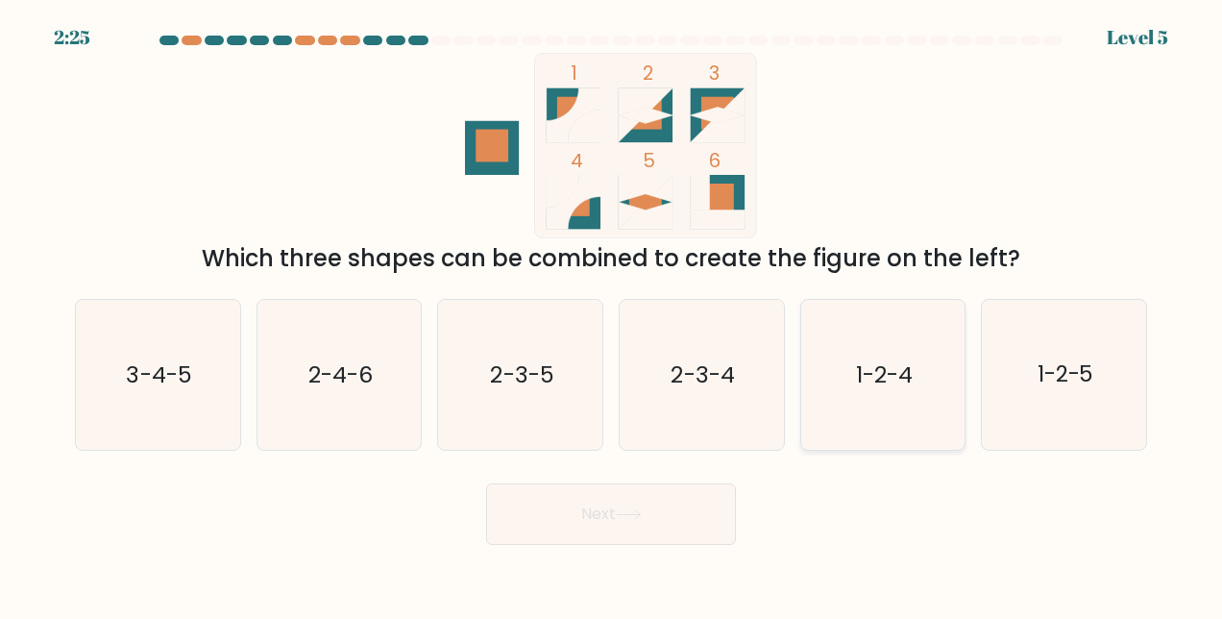
radio input "true"
click at [632, 521] on button "Next" at bounding box center [611, 513] width 250 height 61
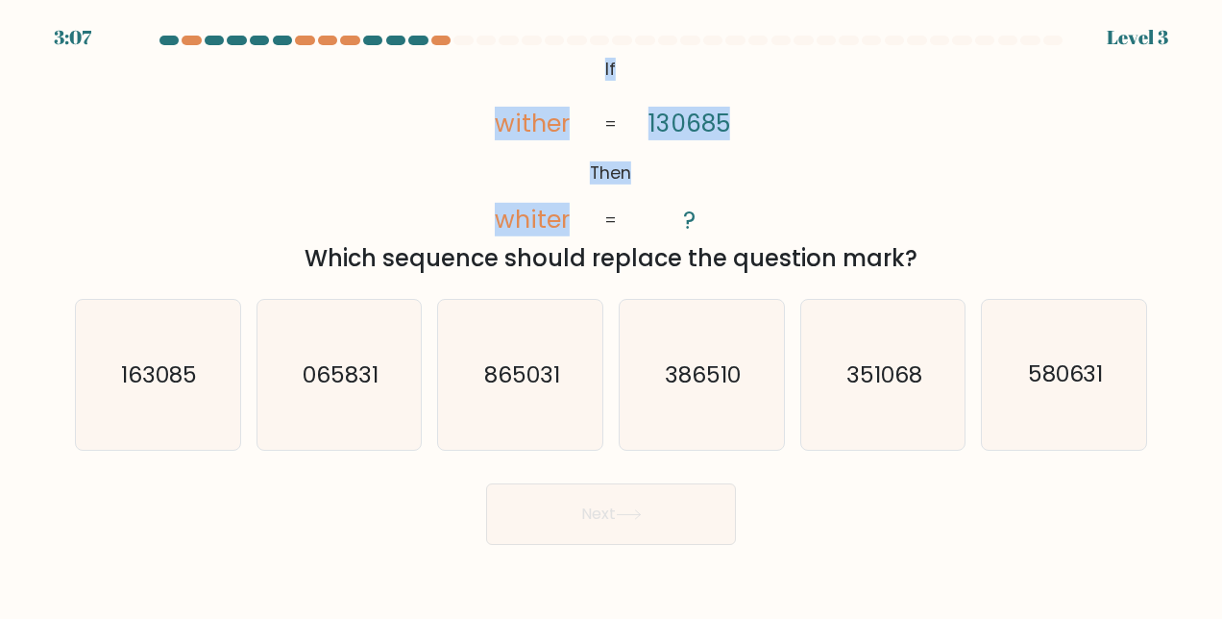
drag, startPoint x: 821, startPoint y: 156, endPoint x: 576, endPoint y: 60, distance: 263.2
click at [576, 60] on div "@import url('https://fonts.googleapis.com/css?family=Abril+Fatface:400,100,100i…" at bounding box center [610, 164] width 1095 height 223
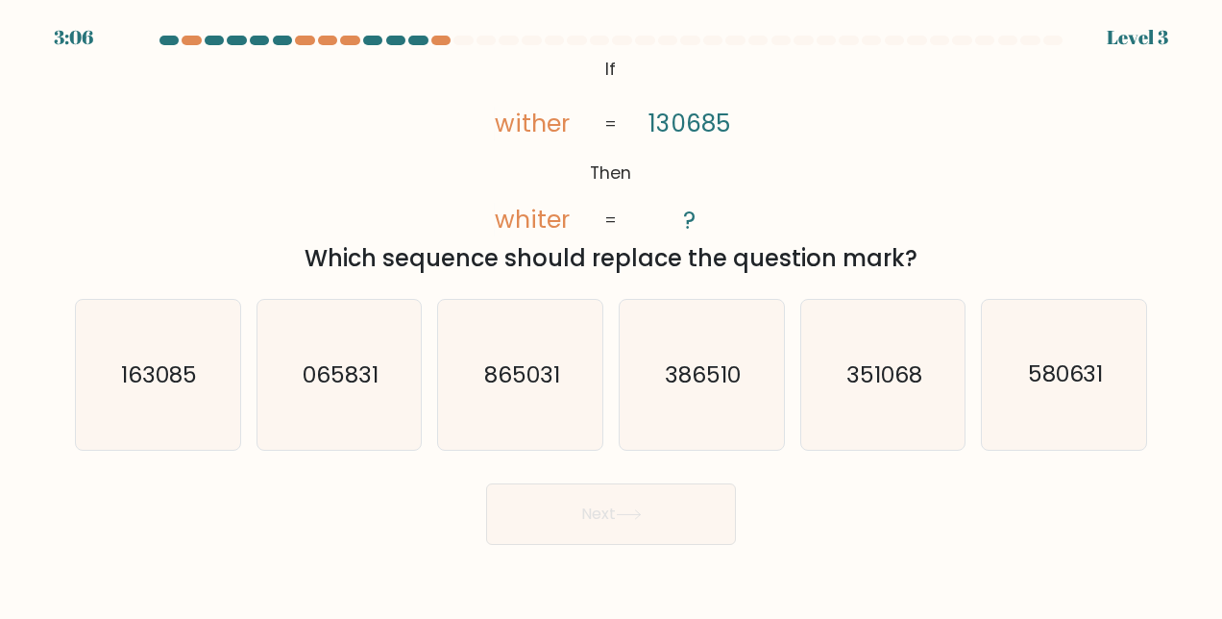
click at [538, 40] on div at bounding box center [531, 41] width 19 height 10
drag, startPoint x: 584, startPoint y: 67, endPoint x: 954, endPoint y: 257, distance: 416.0
click at [954, 257] on div "@import url('https://fonts.googleapis.com/css?family=Abril+Fatface:400,100,100i…" at bounding box center [610, 164] width 1095 height 223
copy div "If Then wither whiter 130685 ? = = Which sequence should replace the question m…"
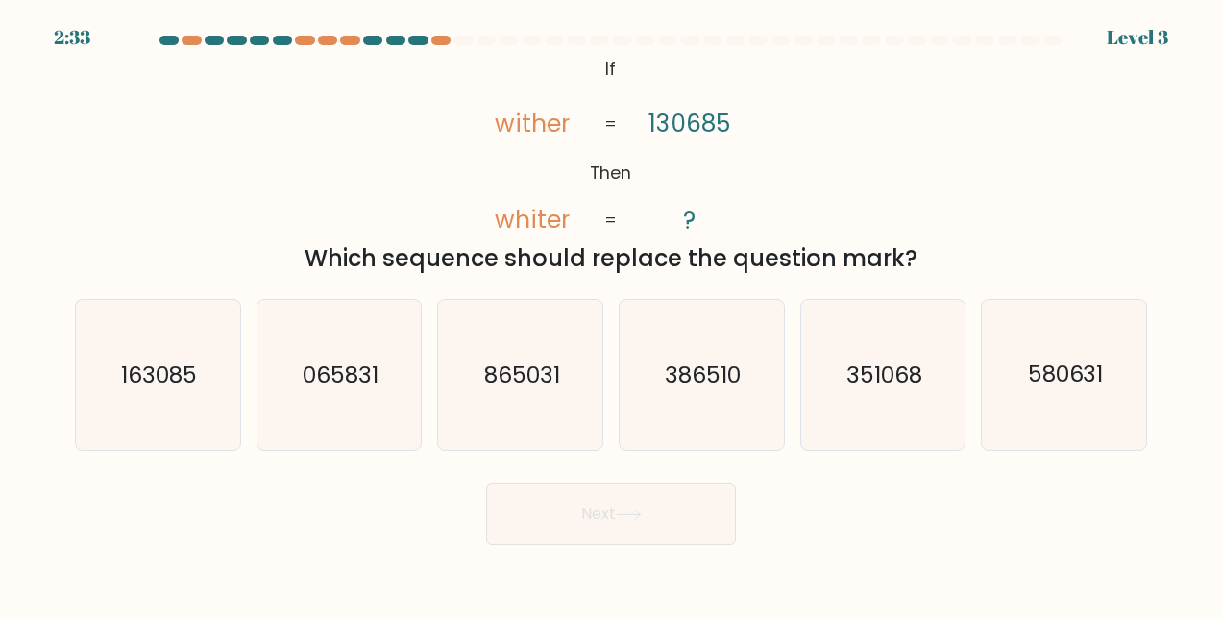
click at [410, 158] on div "@import url('https://fonts.googleapis.com/css?family=Abril+Fatface:400,100,100i…" at bounding box center [610, 164] width 1095 height 223
click at [675, 380] on text "386510" at bounding box center [703, 374] width 76 height 31
click at [612, 314] on input "d. 386510" at bounding box center [611, 311] width 1 height 5
radio input "true"
click at [595, 525] on button "Next" at bounding box center [611, 513] width 250 height 61
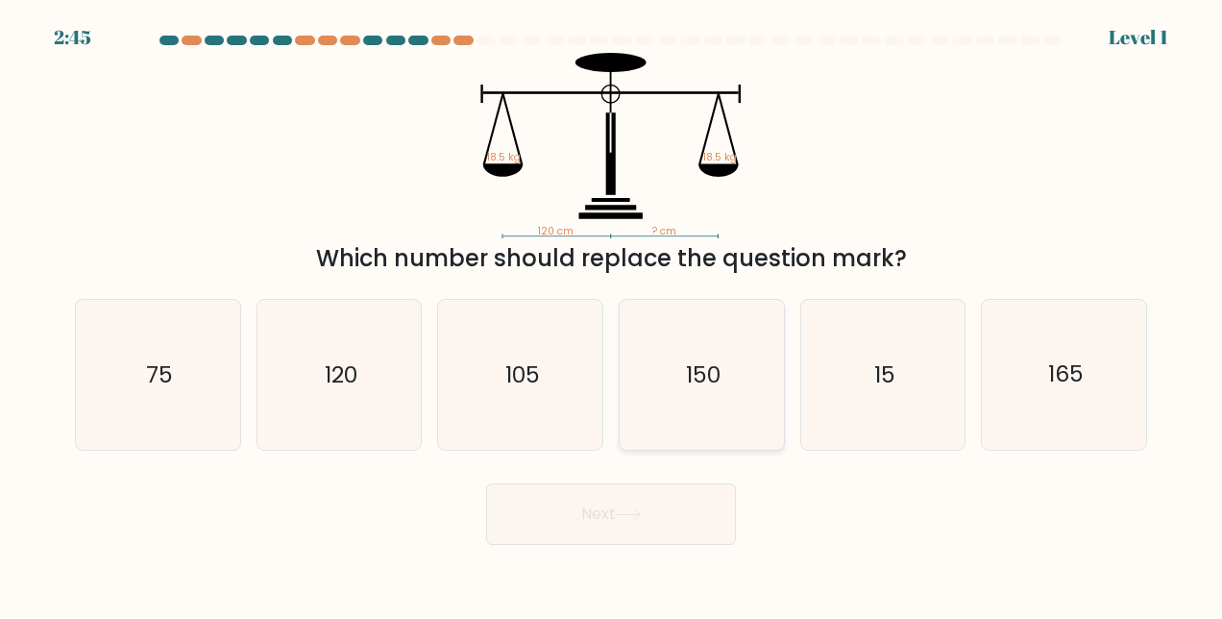
click at [722, 371] on icon "150" at bounding box center [701, 375] width 150 height 150
click at [612, 314] on input "d. 150" at bounding box center [611, 311] width 1 height 5
radio input "true"
click at [607, 506] on button "Next" at bounding box center [611, 513] width 250 height 61
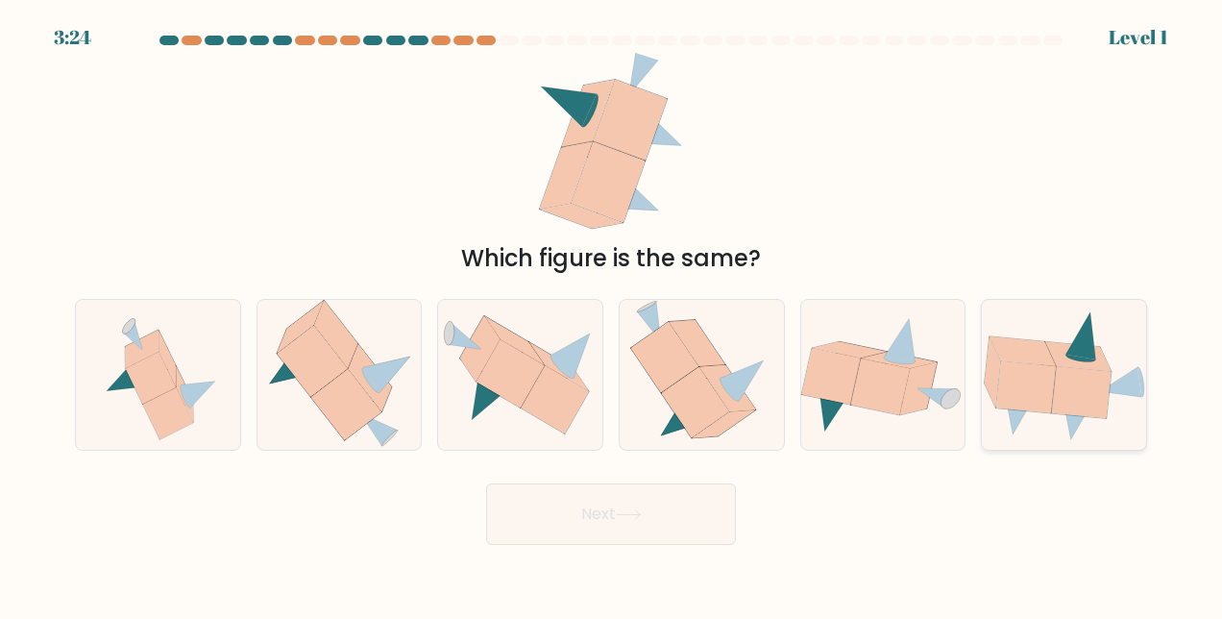
click at [1063, 377] on icon at bounding box center [1082, 392] width 60 height 52
click at [612, 314] on input "f." at bounding box center [611, 311] width 1 height 5
radio input "true"
click at [706, 492] on button "Next" at bounding box center [611, 513] width 250 height 61
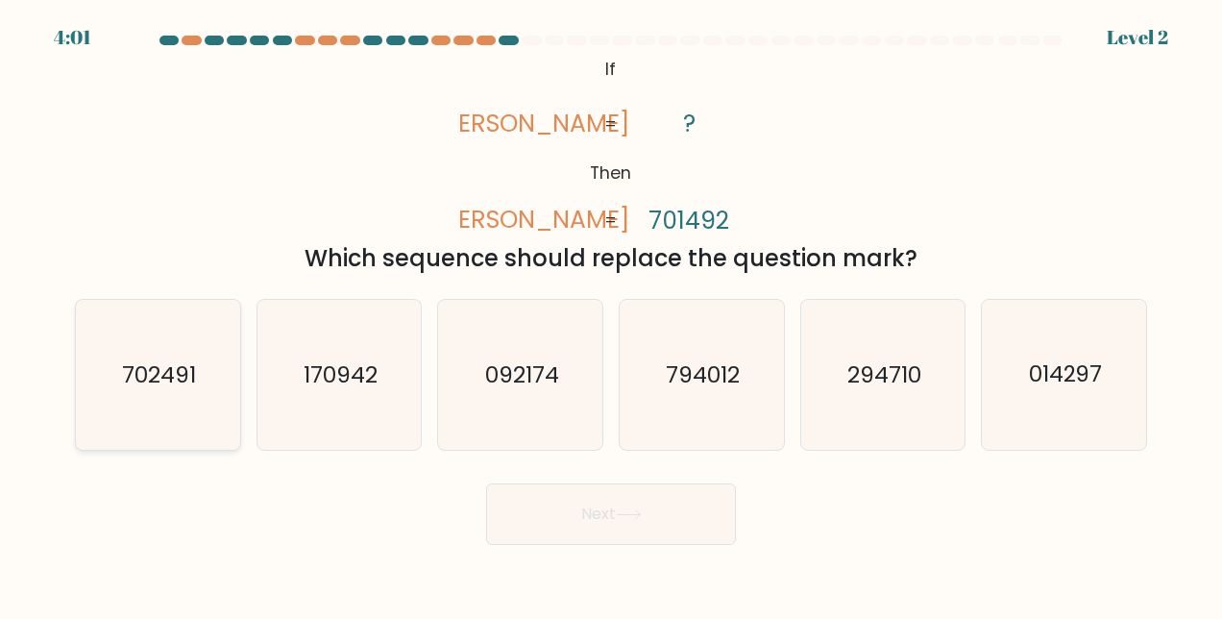
click at [209, 389] on icon "702491" at bounding box center [158, 375] width 150 height 150
click at [611, 314] on input "a. 702491" at bounding box center [611, 311] width 1 height 5
radio input "true"
click at [571, 521] on button "Next" at bounding box center [611, 513] width 250 height 61
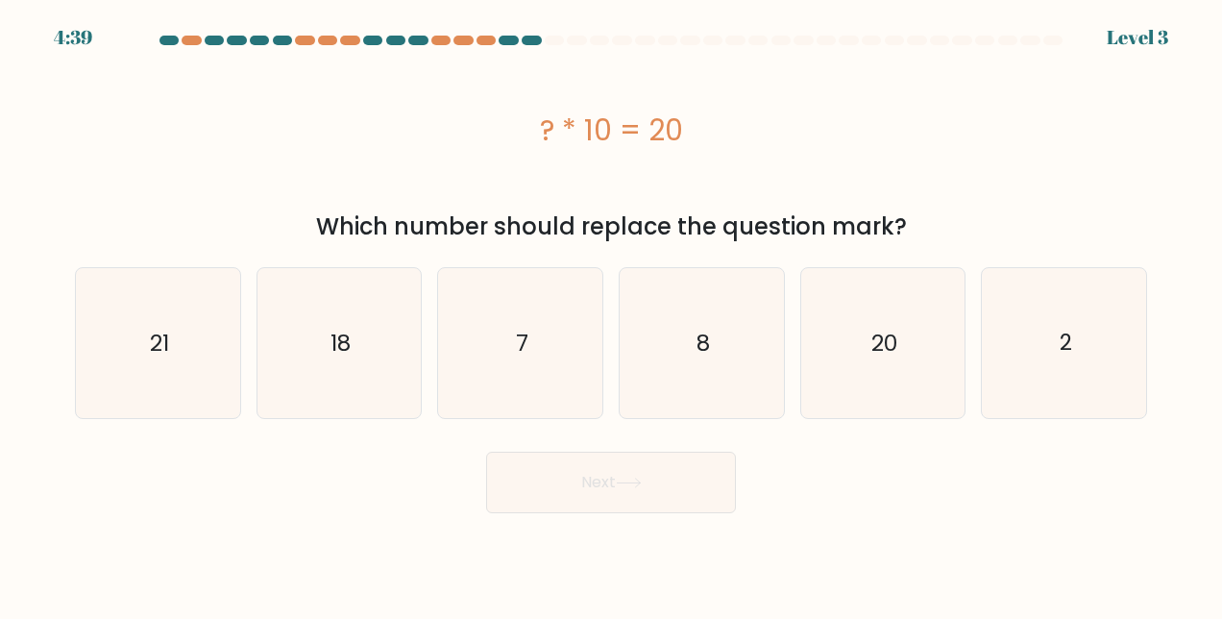
drag, startPoint x: 538, startPoint y: 125, endPoint x: 913, endPoint y: 222, distance: 387.1
click at [913, 222] on div "? * 10 = 20 Which number should replace the question mark?" at bounding box center [610, 148] width 1095 height 191
copy div "? * 10 = 20 Which number should replace the question mark?"
click at [1090, 332] on icon "2" at bounding box center [1065, 343] width 150 height 150
click at [612, 314] on input "f. 2" at bounding box center [611, 311] width 1 height 5
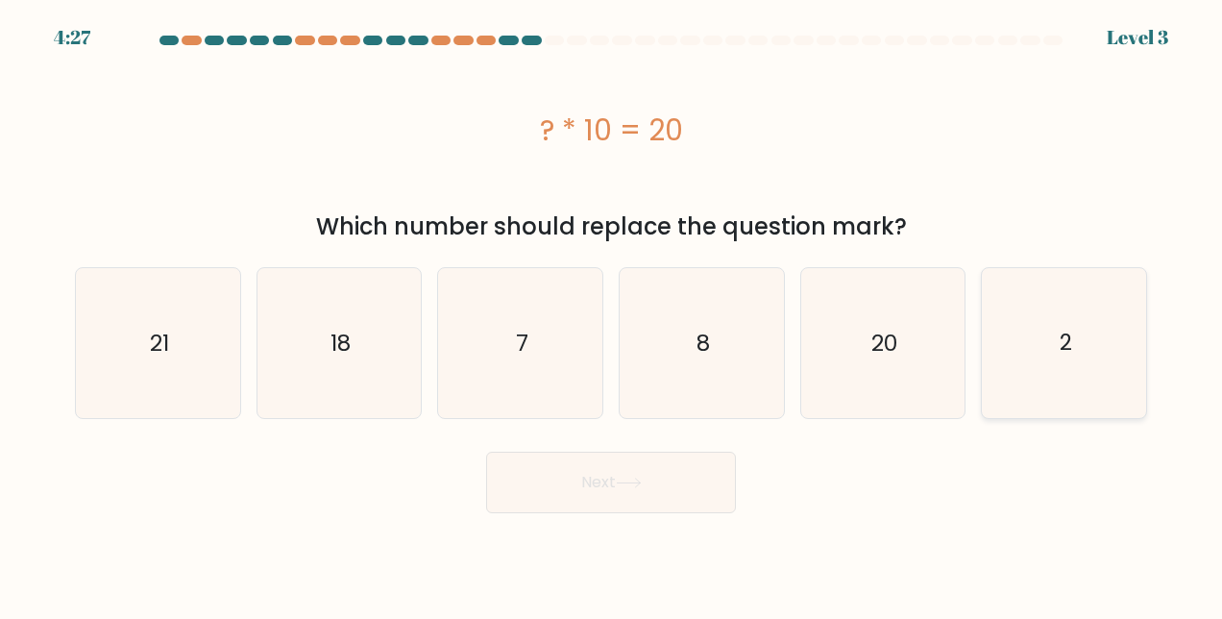
radio input "true"
click at [657, 478] on button "Next" at bounding box center [611, 482] width 250 height 61
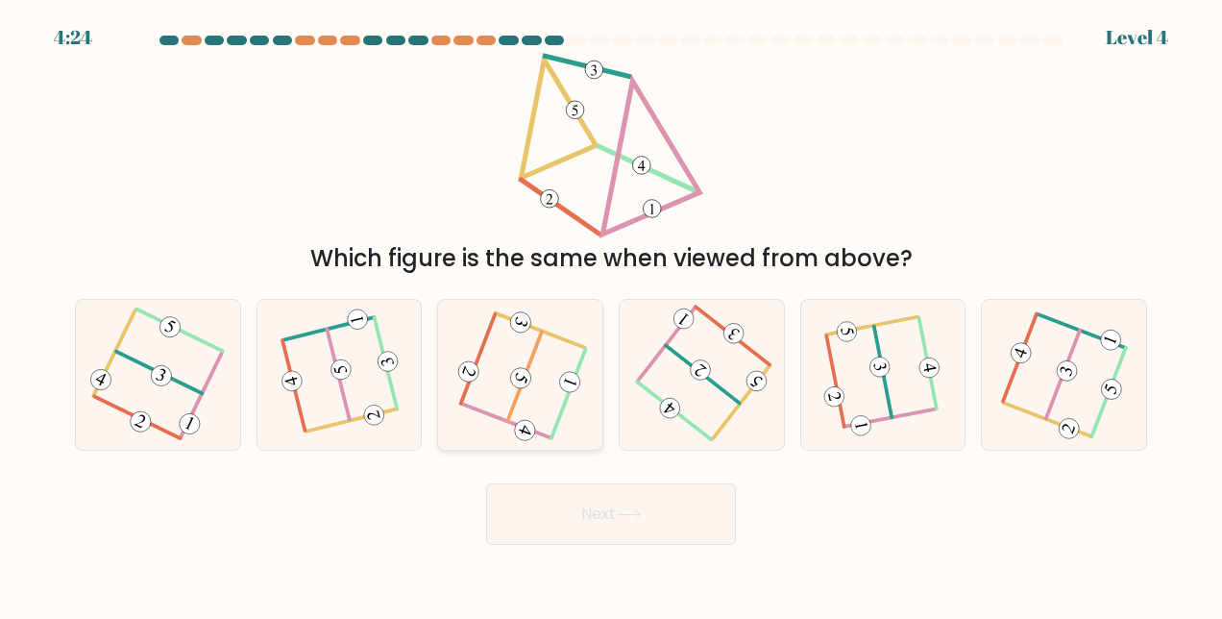
click at [553, 355] on icon at bounding box center [520, 375] width 120 height 120
click at [611, 314] on input "c." at bounding box center [611, 311] width 1 height 5
radio input "true"
click at [641, 528] on button "Next" at bounding box center [611, 513] width 250 height 61
